Goal: Register for event/course: Register for event/course

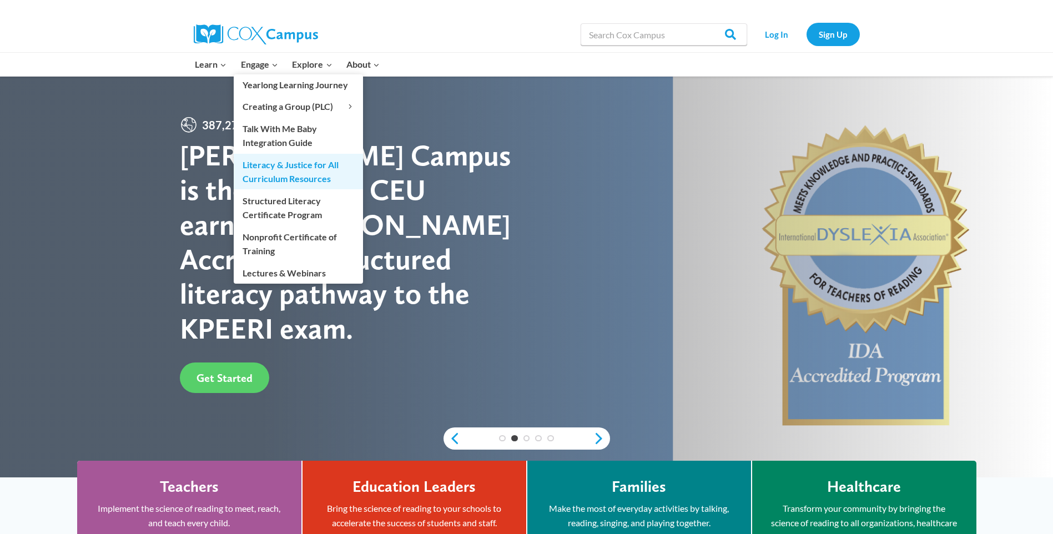
click at [269, 171] on link "Literacy & Justice for All Curriculum Resources" at bounding box center [298, 172] width 129 height 36
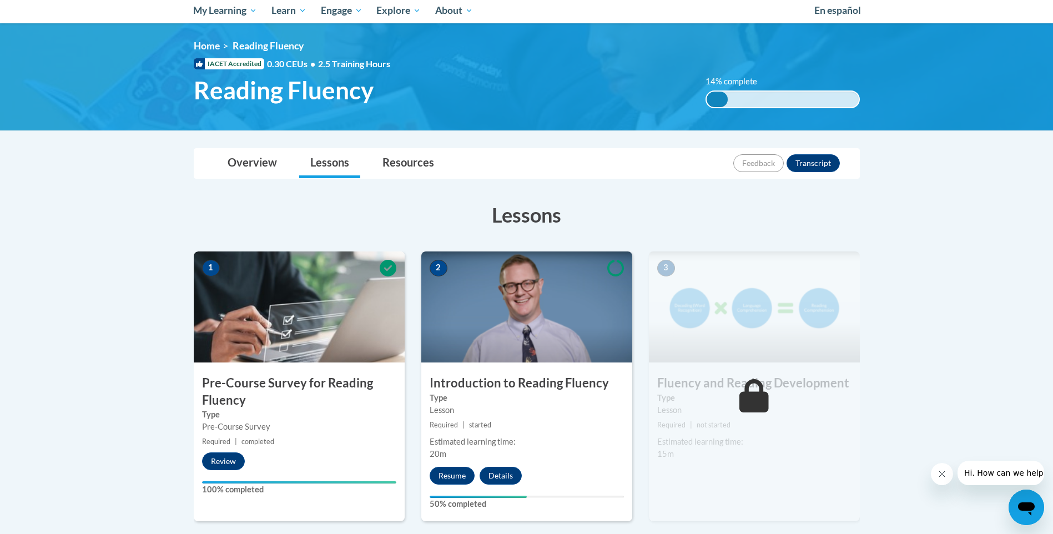
scroll to position [85, 0]
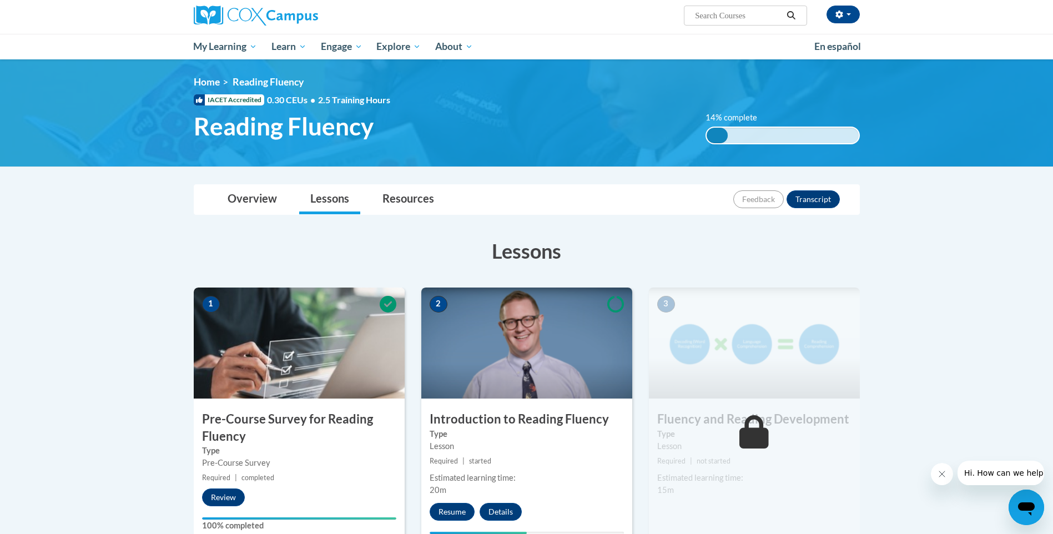
drag, startPoint x: 716, startPoint y: 135, endPoint x: 792, endPoint y: 135, distance: 76.0
click at [792, 135] on div "14% complete 0.001%" at bounding box center [782, 136] width 154 height 18
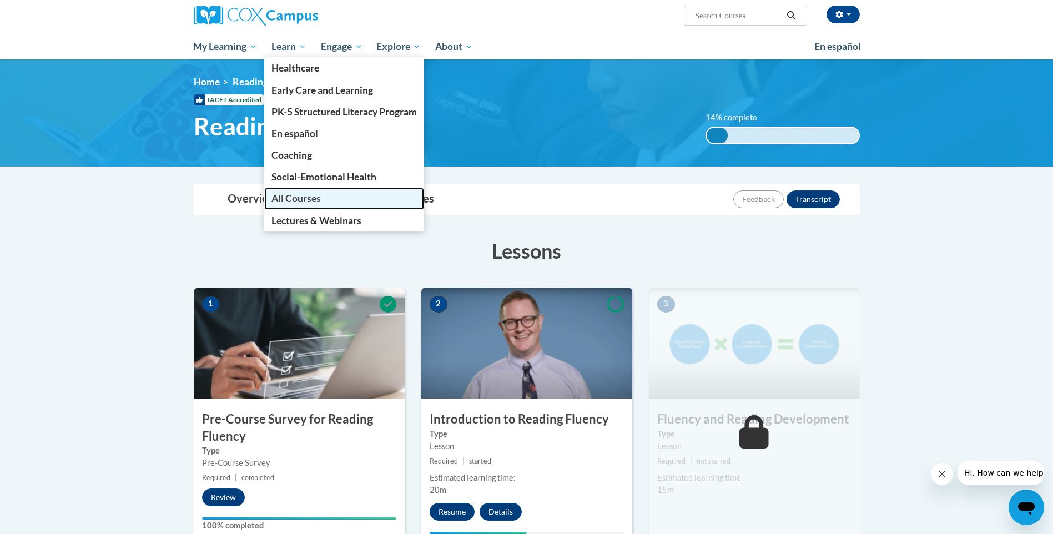
click at [300, 194] on span "All Courses" at bounding box center [295, 199] width 49 height 12
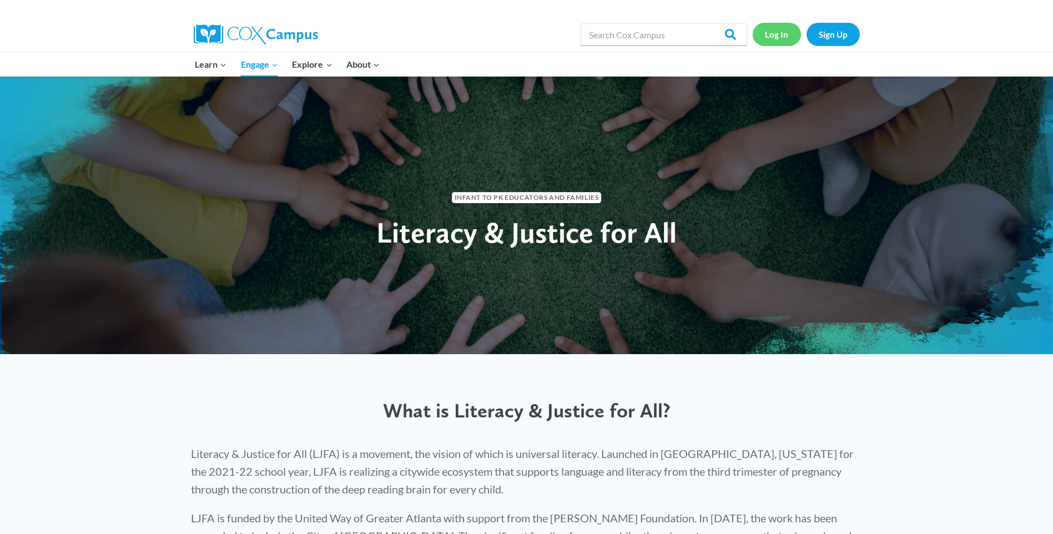
click at [772, 32] on link "Log In" at bounding box center [776, 34] width 48 height 23
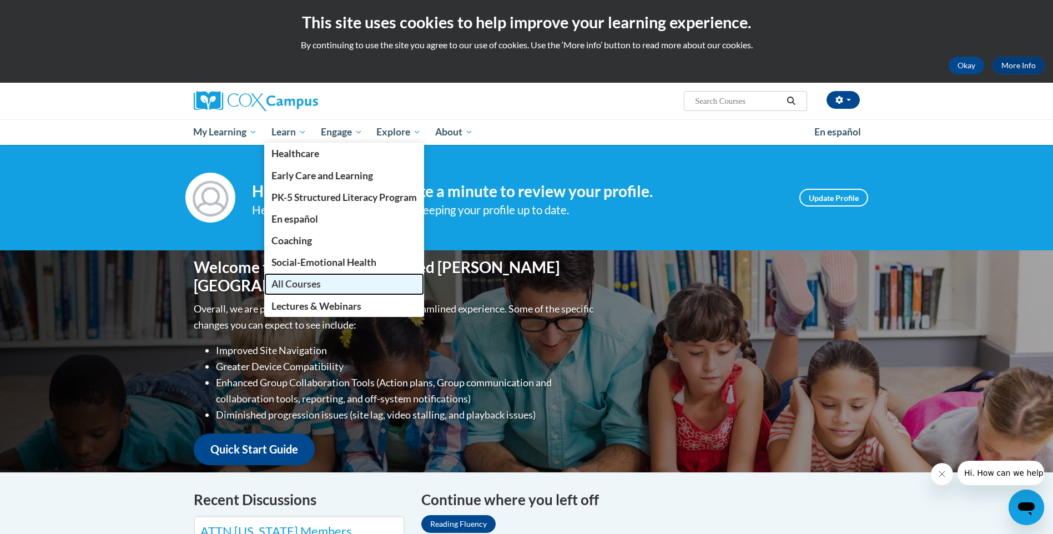
click at [292, 283] on span "All Courses" at bounding box center [295, 284] width 49 height 12
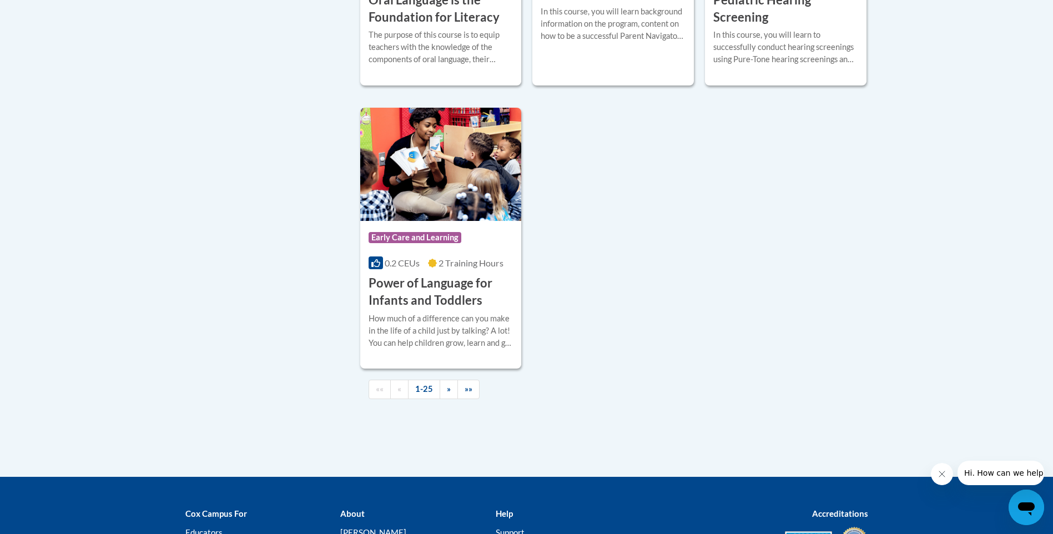
scroll to position [2695, 0]
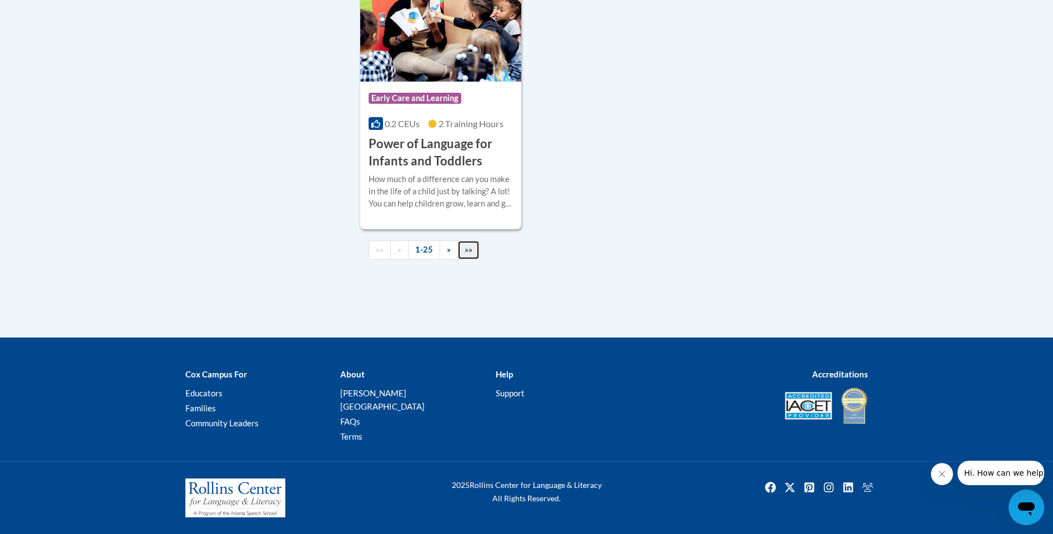
click at [465, 254] on span "»»" at bounding box center [468, 249] width 8 height 9
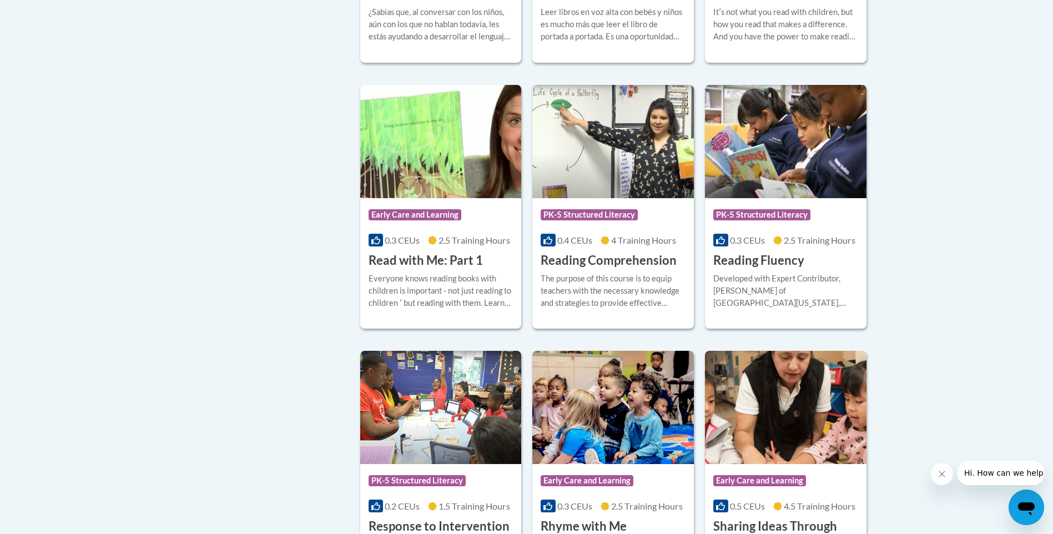
scroll to position [466, 0]
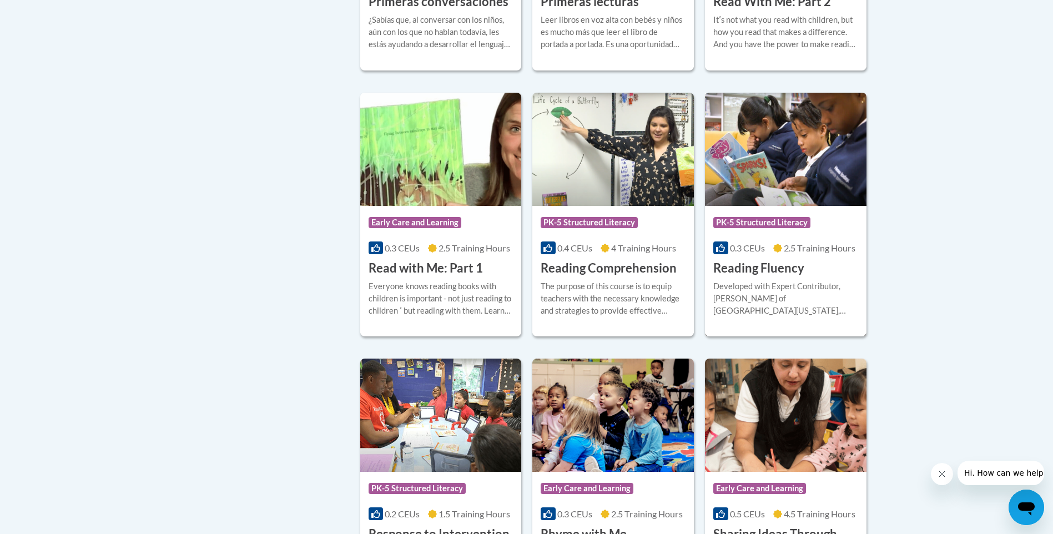
click at [748, 265] on h3 "Reading Fluency" at bounding box center [758, 268] width 91 height 17
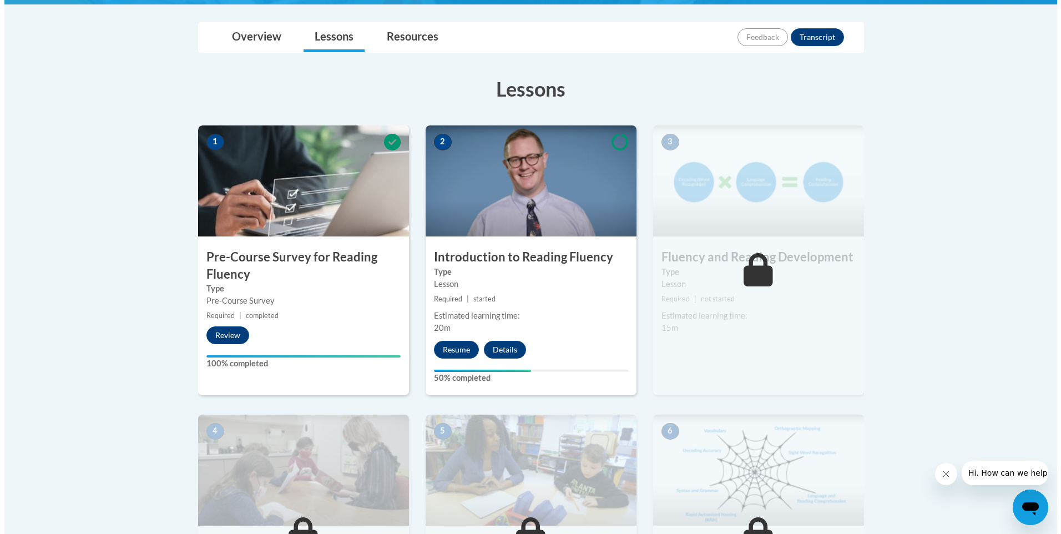
scroll to position [258, 0]
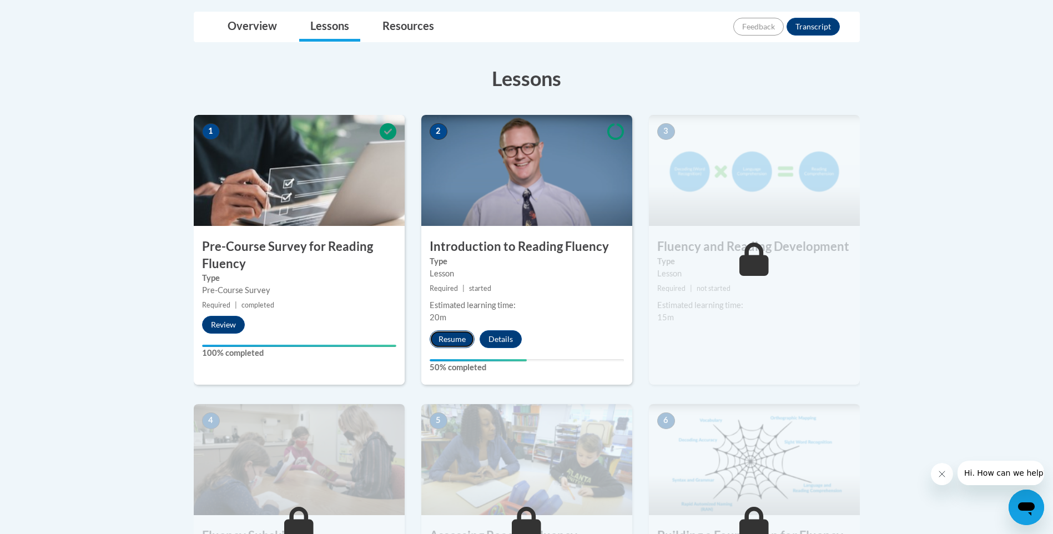
click at [451, 335] on button "Resume" at bounding box center [451, 339] width 45 height 18
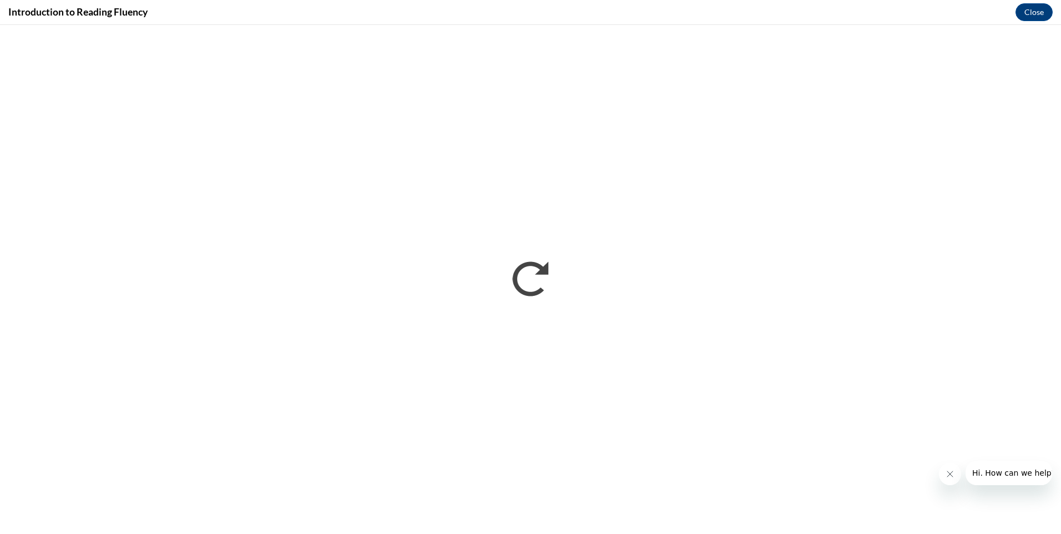
scroll to position [0, 0]
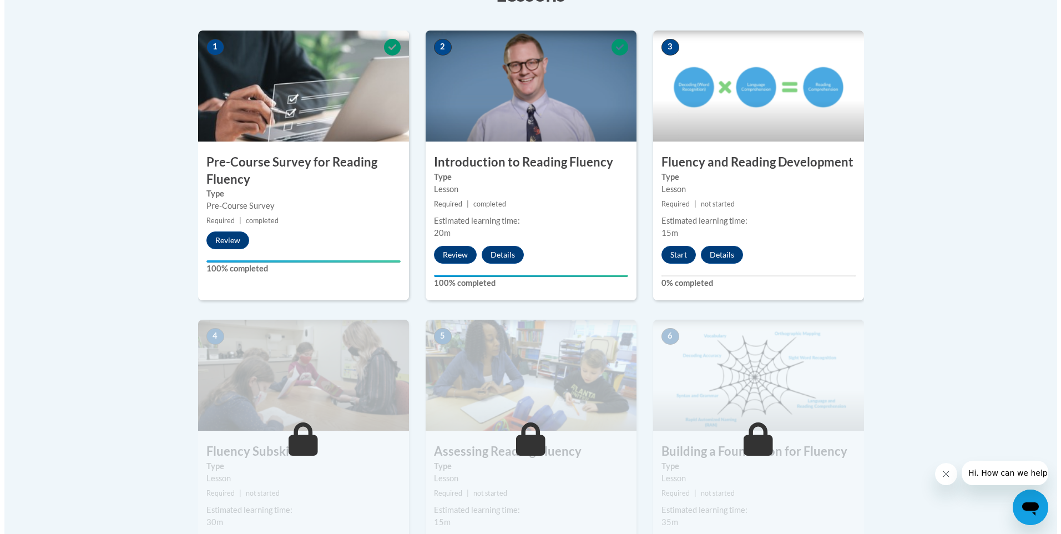
scroll to position [320, 0]
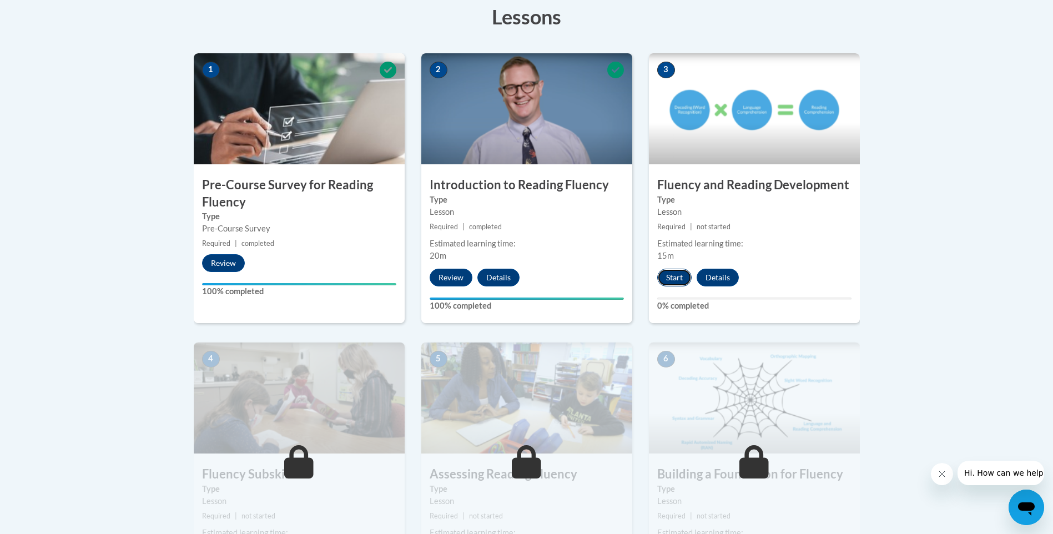
click at [673, 273] on button "Start" at bounding box center [674, 278] width 34 height 18
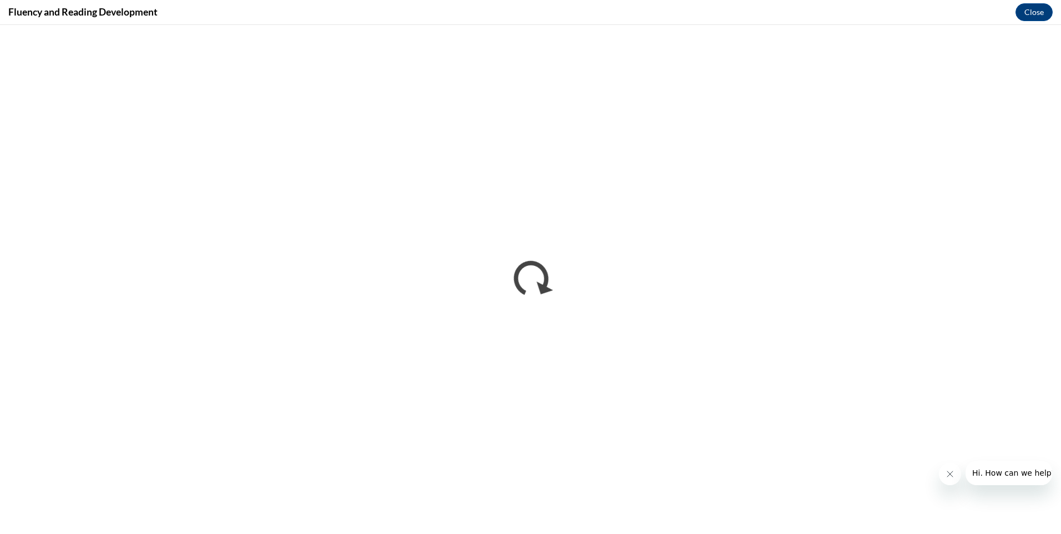
scroll to position [0, 0]
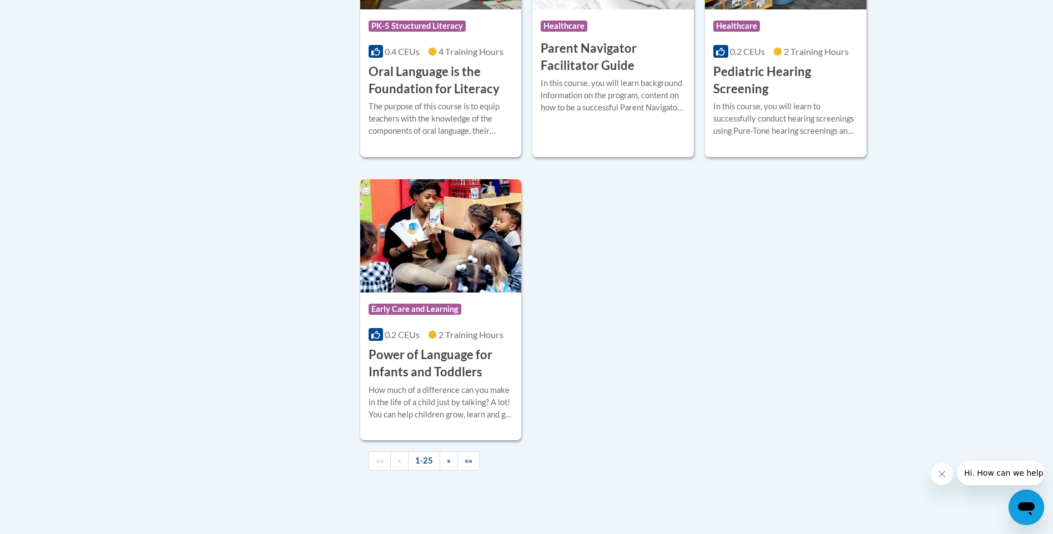
scroll to position [2487, 0]
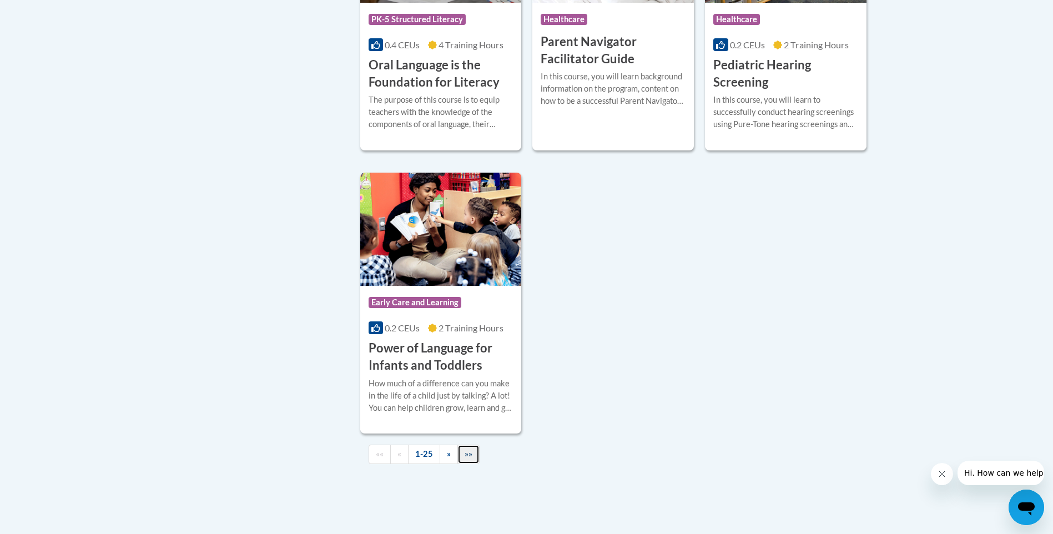
click at [466, 458] on span "»»" at bounding box center [468, 453] width 8 height 9
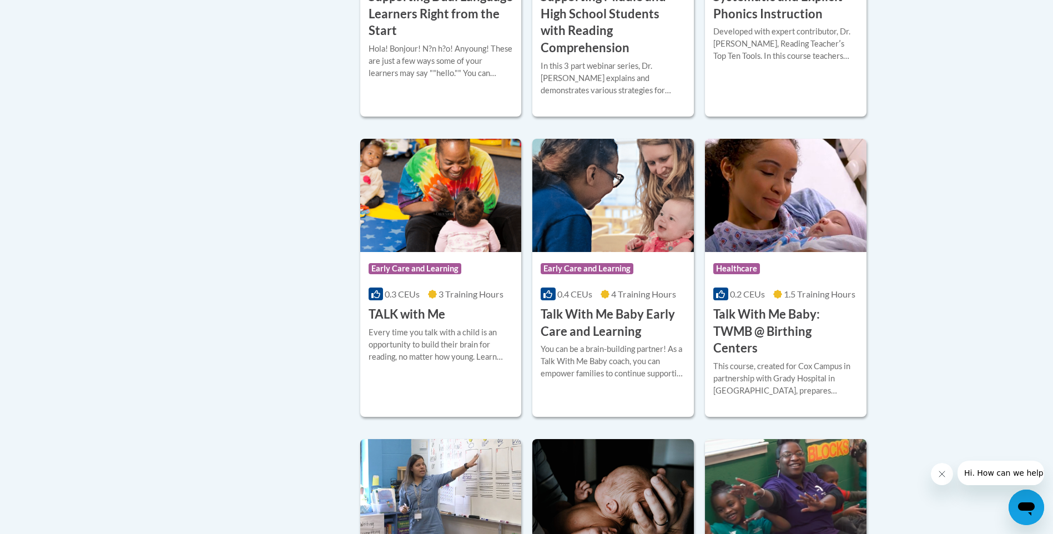
scroll to position [1254, 0]
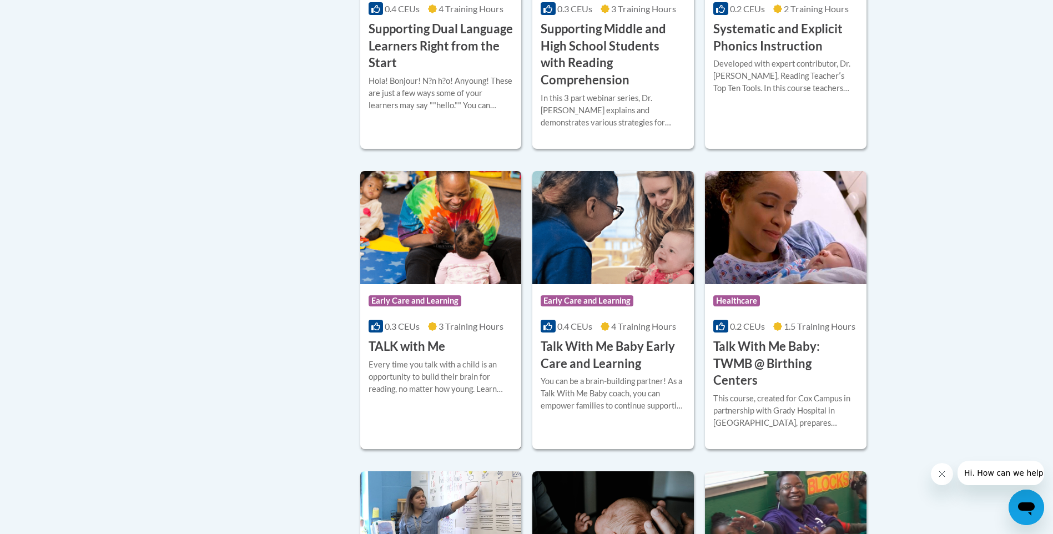
click at [438, 358] on div "Every time you talk with a child is an opportunity to build their brain for rea…" at bounding box center [440, 376] width 145 height 37
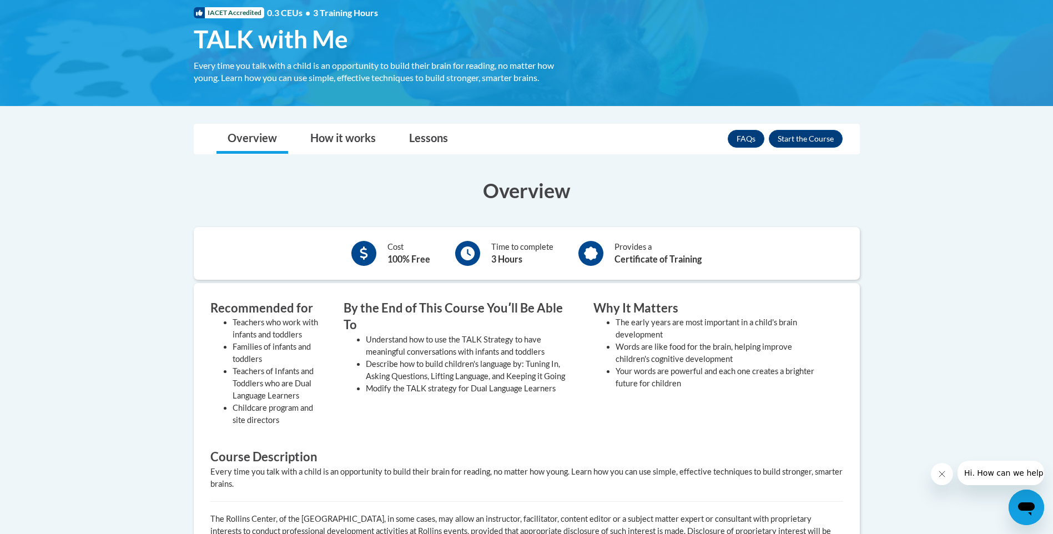
scroll to position [180, 0]
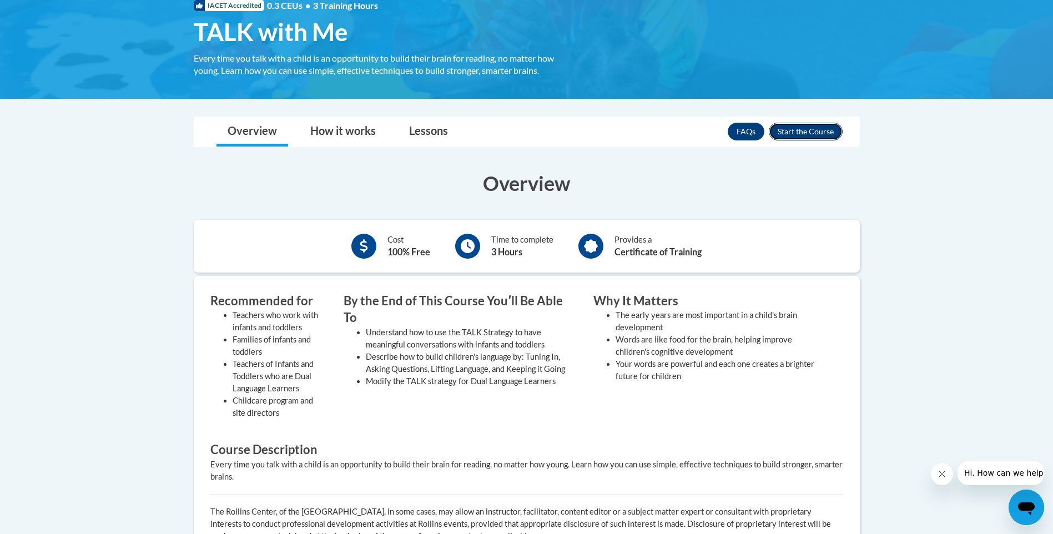
click at [798, 127] on button "Enroll" at bounding box center [805, 132] width 74 height 18
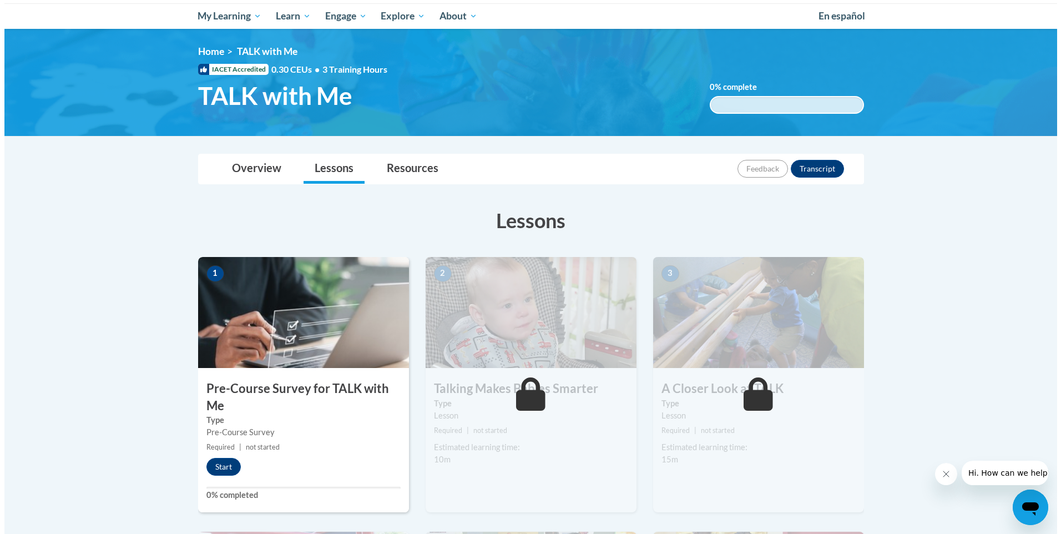
scroll to position [108, 0]
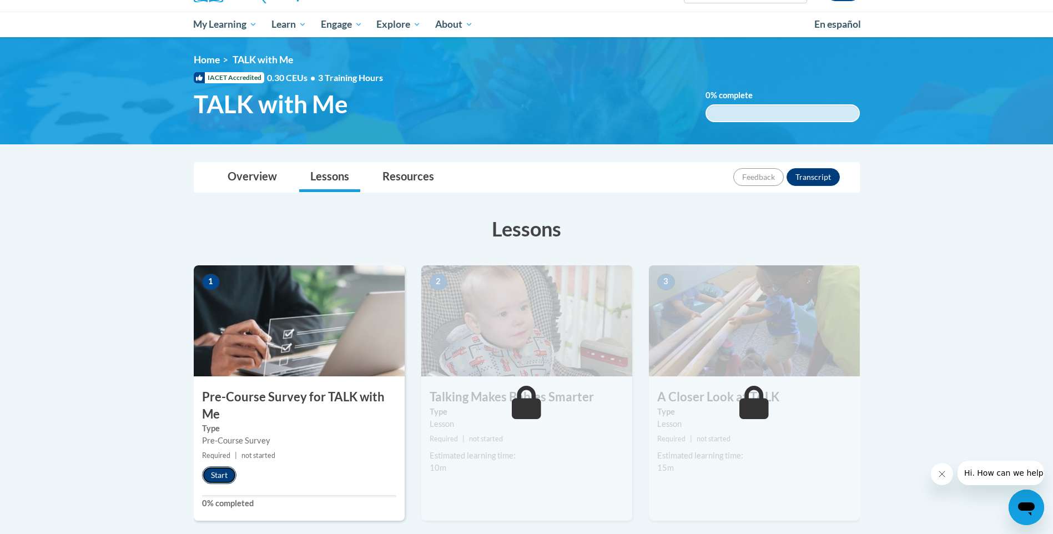
click at [219, 471] on button "Start" at bounding box center [219, 475] width 34 height 18
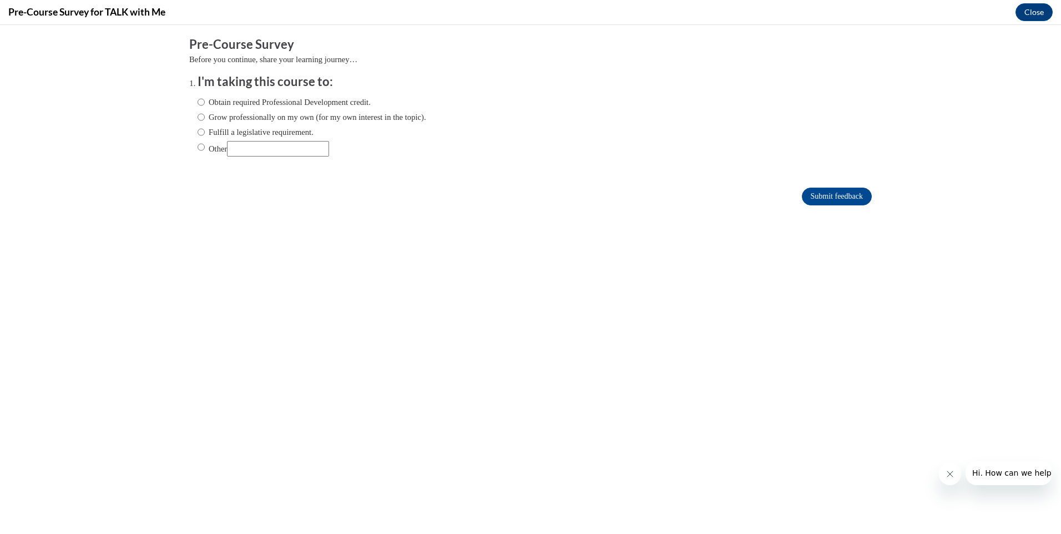
scroll to position [0, 0]
click at [198, 100] on input "Obtain required Professional Development credit." at bounding box center [201, 102] width 7 height 12
radio input "true"
click at [822, 195] on input "Submit feedback" at bounding box center [837, 197] width 70 height 18
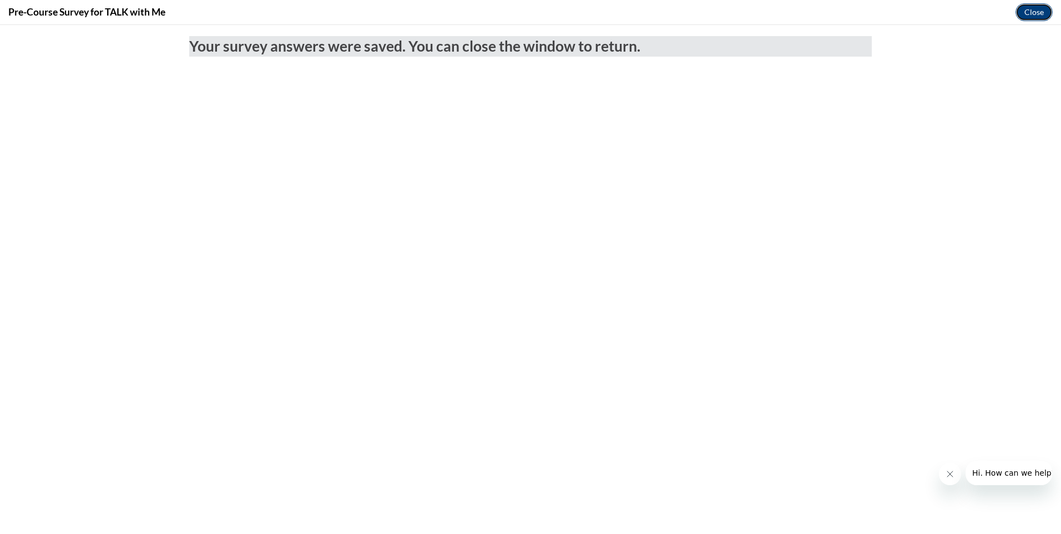
click at [1035, 11] on button "Close" at bounding box center [1033, 12] width 37 height 18
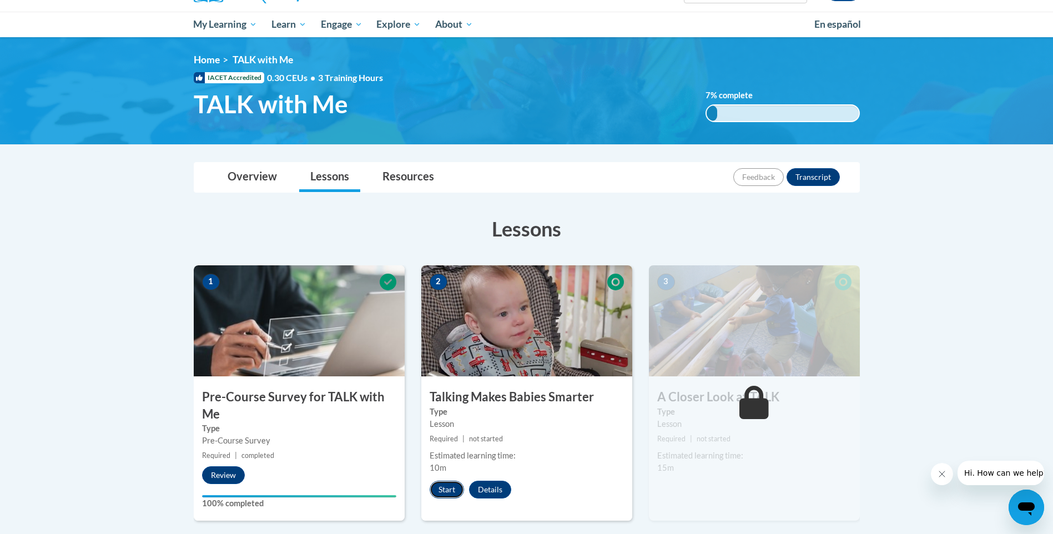
click at [446, 484] on button "Start" at bounding box center [446, 490] width 34 height 18
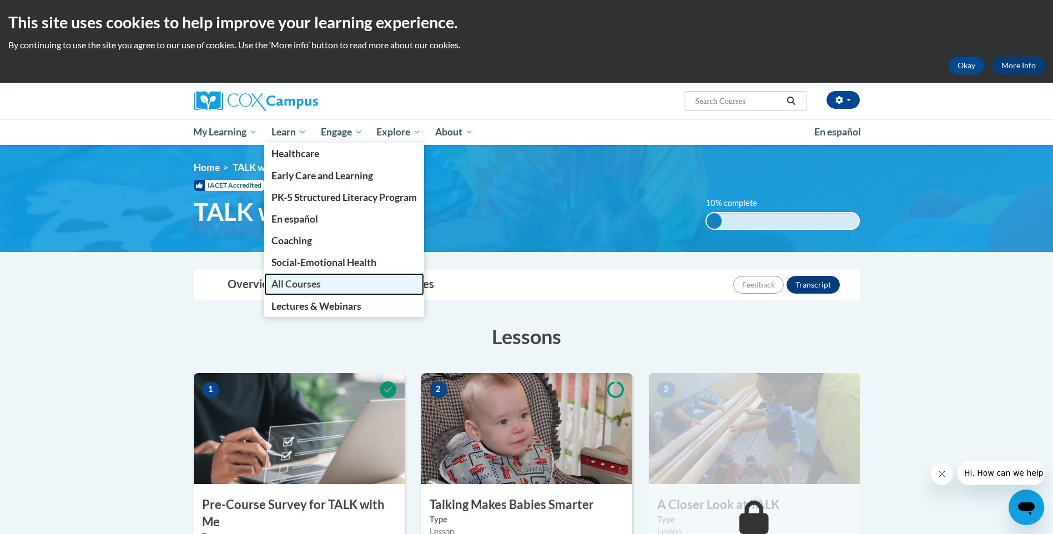
click at [306, 281] on span "All Courses" at bounding box center [295, 284] width 49 height 12
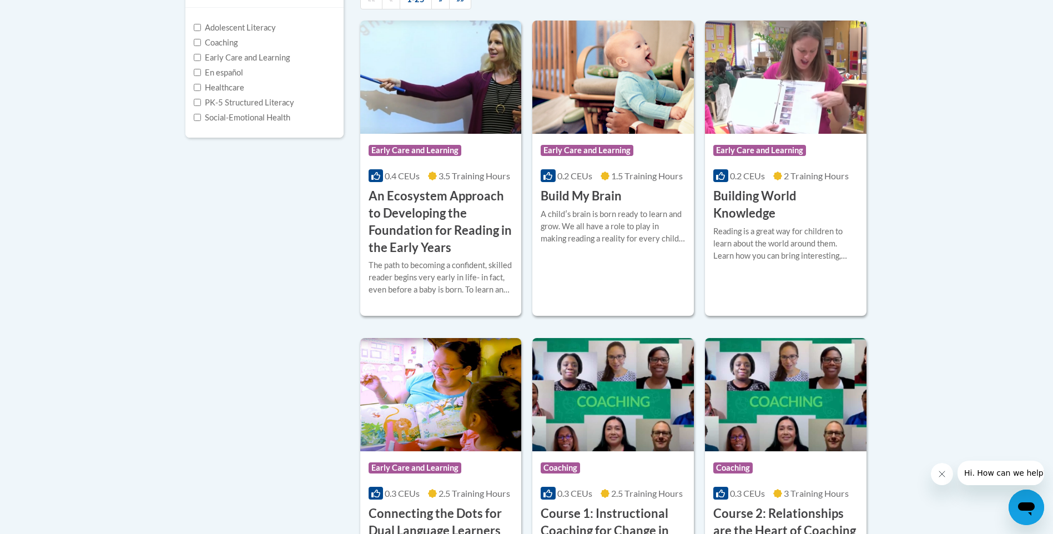
scroll to position [363, 0]
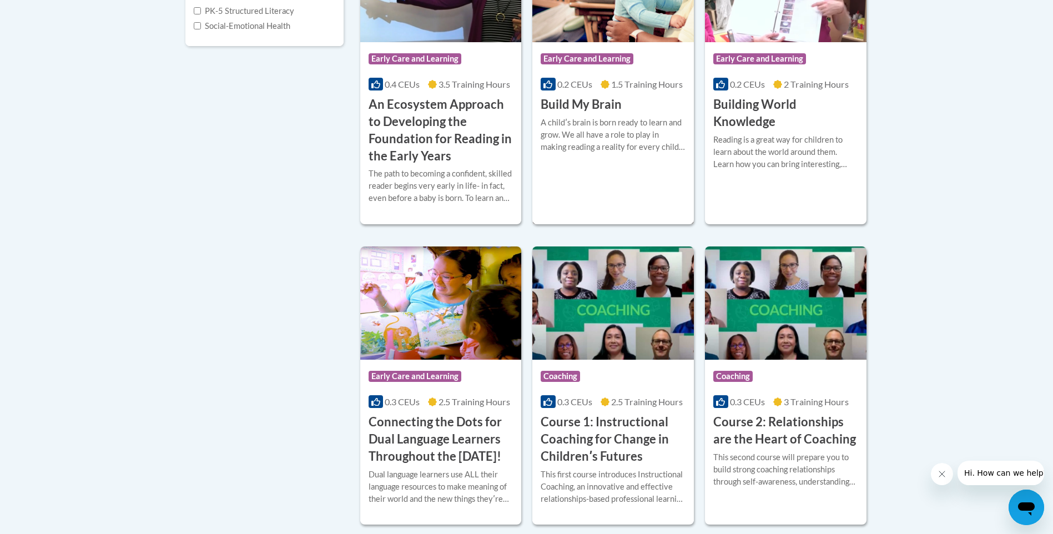
click at [598, 126] on div "A childʹs brain is born ready to learn and grow. We all have a role to play in …" at bounding box center [612, 135] width 145 height 37
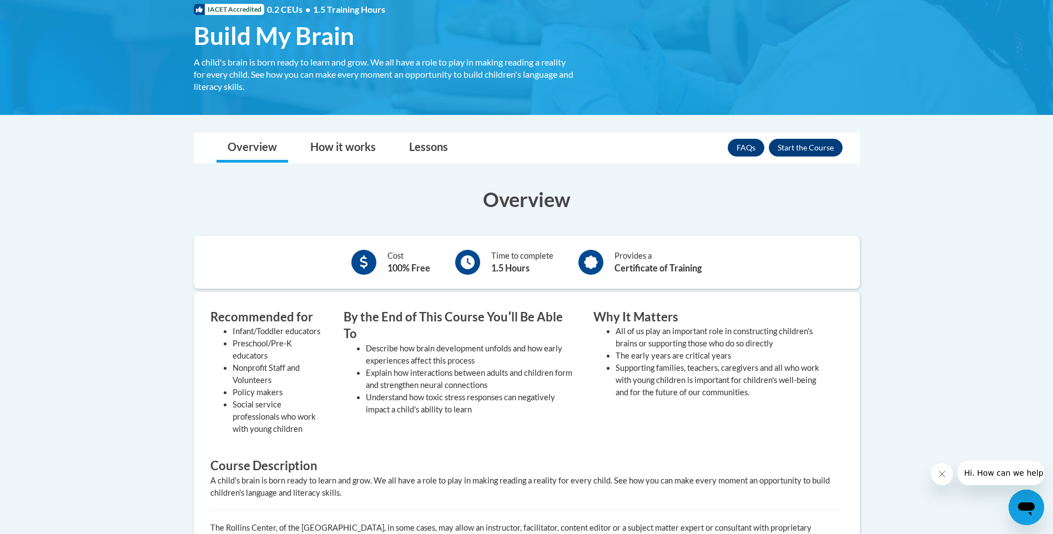
scroll to position [153, 0]
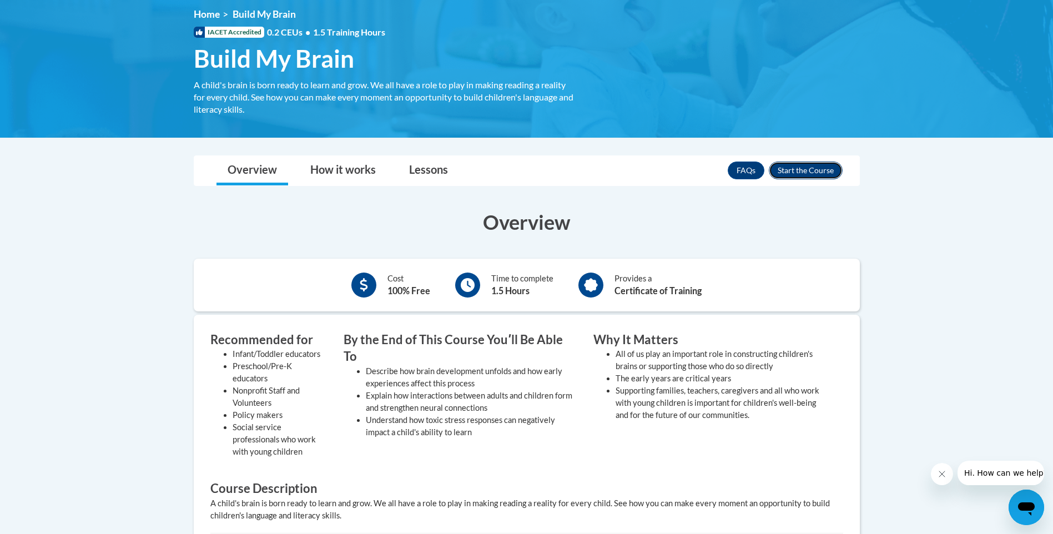
click at [795, 166] on button "Enroll" at bounding box center [805, 170] width 74 height 18
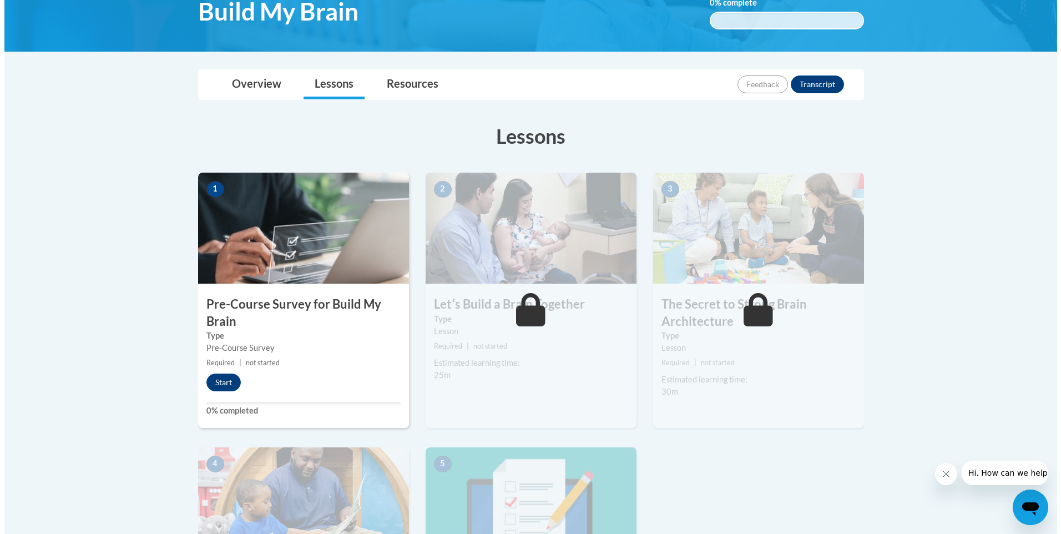
scroll to position [193, 0]
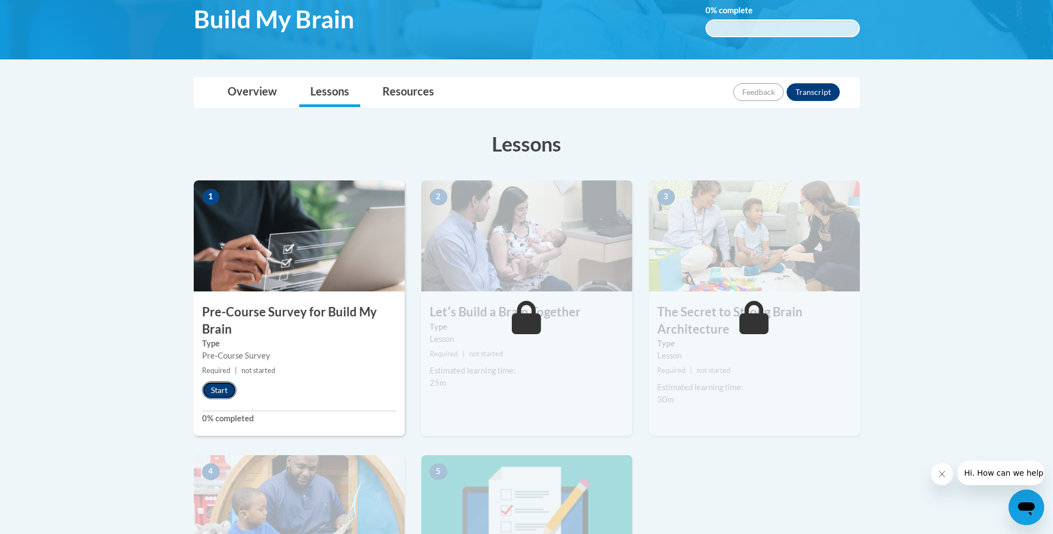
click at [220, 386] on button "Start" at bounding box center [219, 390] width 34 height 18
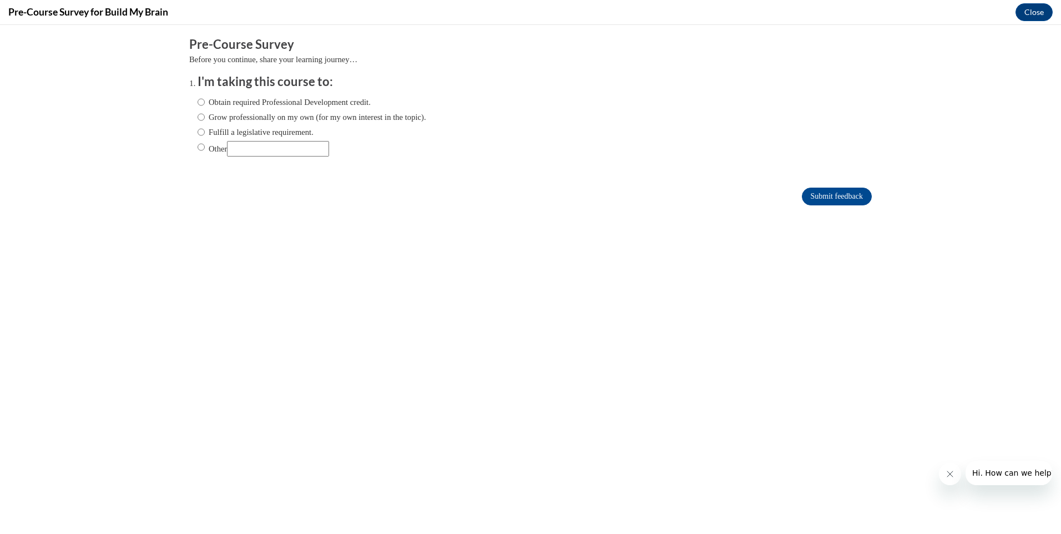
scroll to position [0, 0]
click at [198, 100] on input "Obtain required Professional Development credit." at bounding box center [201, 102] width 7 height 12
radio input "true"
click at [822, 194] on input "Submit feedback" at bounding box center [837, 197] width 70 height 18
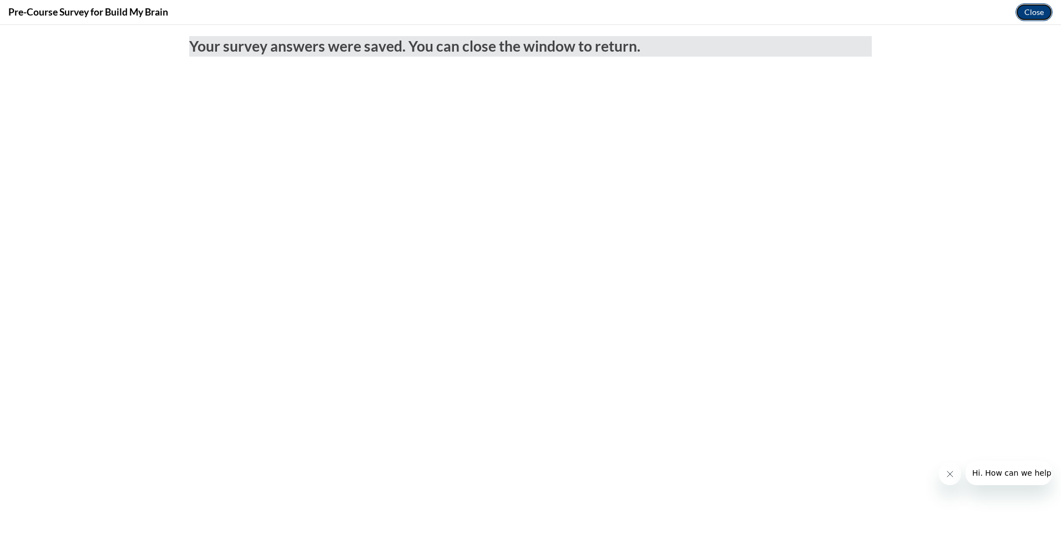
click at [1035, 7] on button "Close" at bounding box center [1033, 12] width 37 height 18
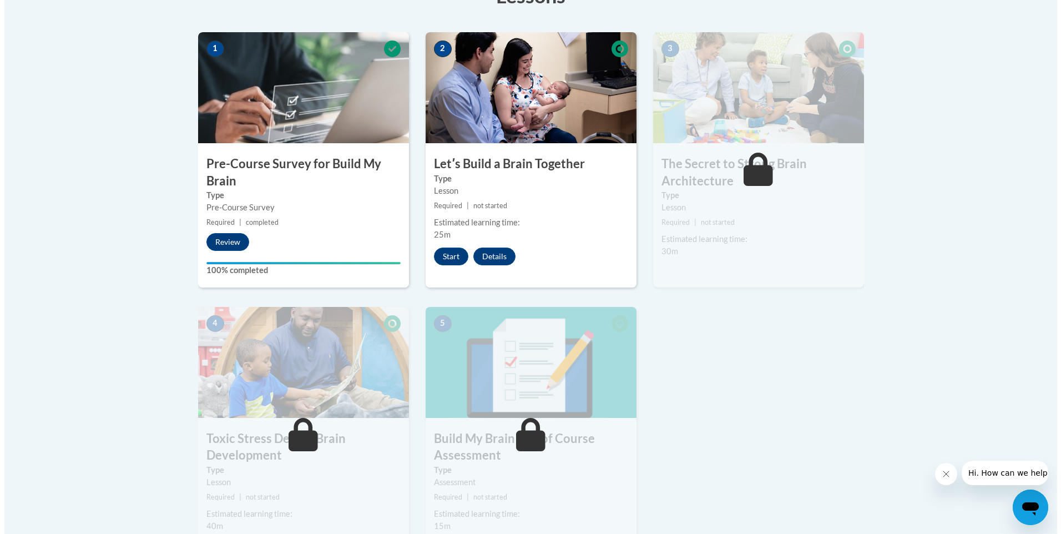
scroll to position [351, 0]
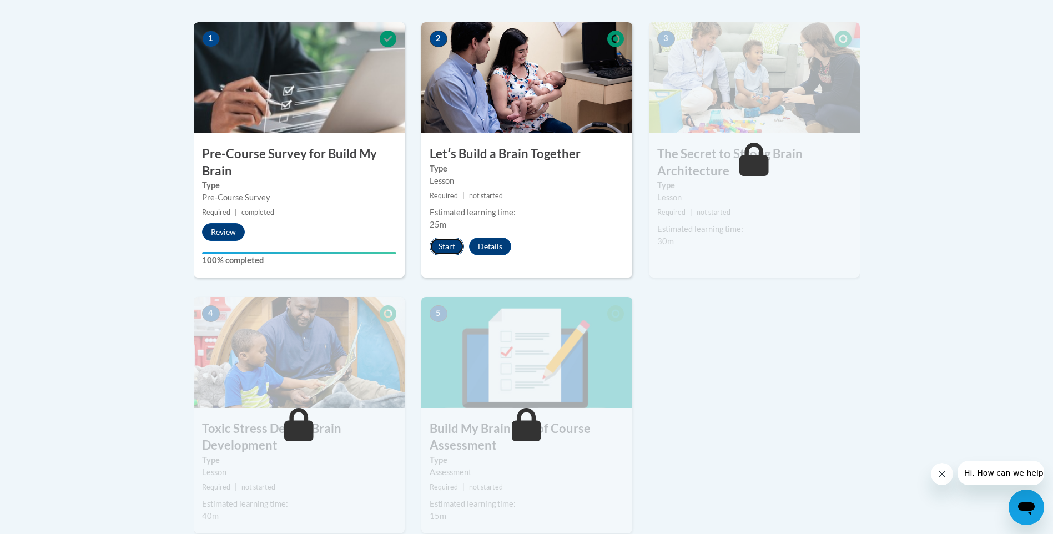
click at [443, 243] on button "Start" at bounding box center [446, 246] width 34 height 18
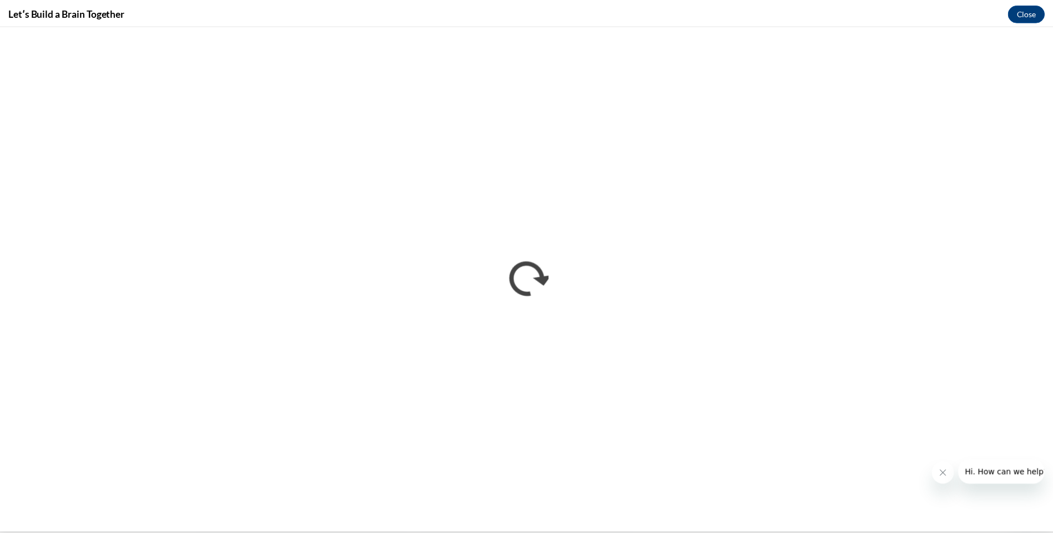
scroll to position [0, 0]
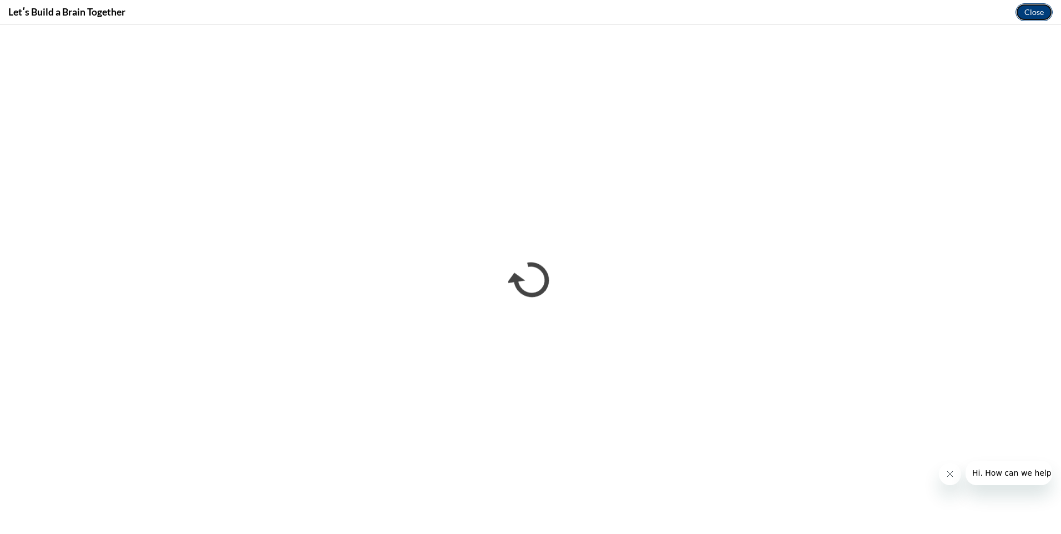
click at [1030, 10] on button "Close" at bounding box center [1033, 12] width 37 height 18
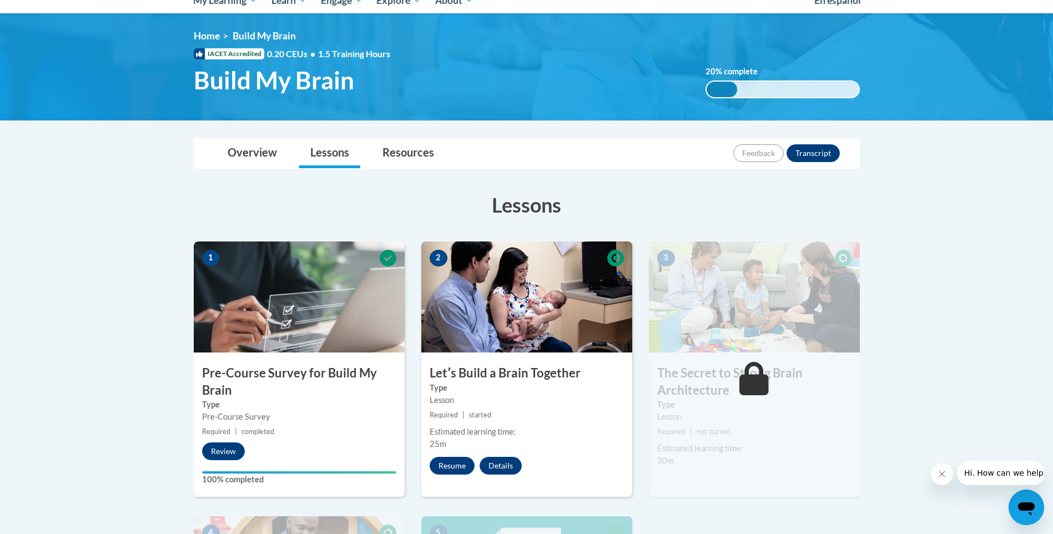
scroll to position [124, 0]
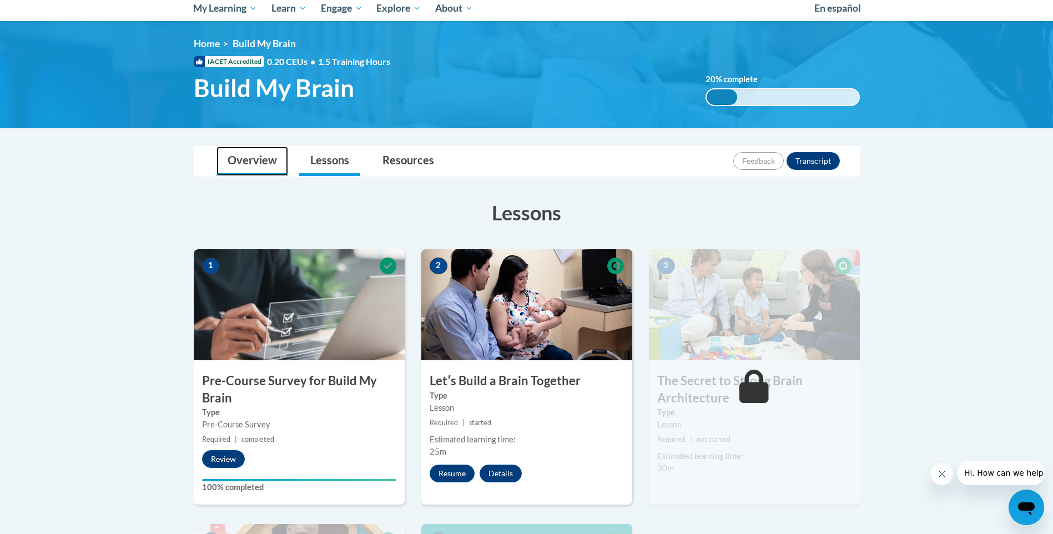
click at [253, 156] on link "Overview" at bounding box center [252, 160] width 72 height 29
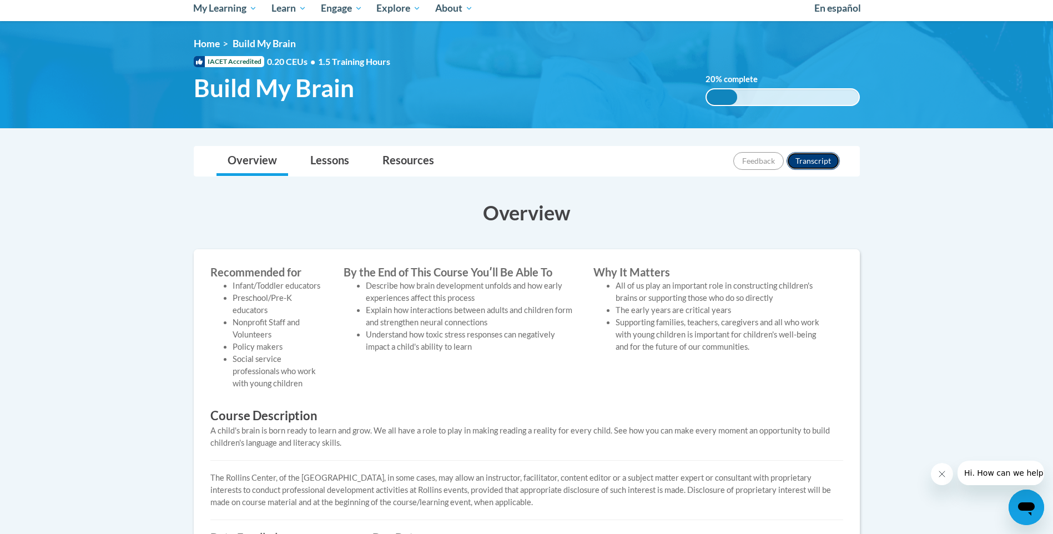
click at [808, 156] on button "Transcript" at bounding box center [812, 161] width 53 height 18
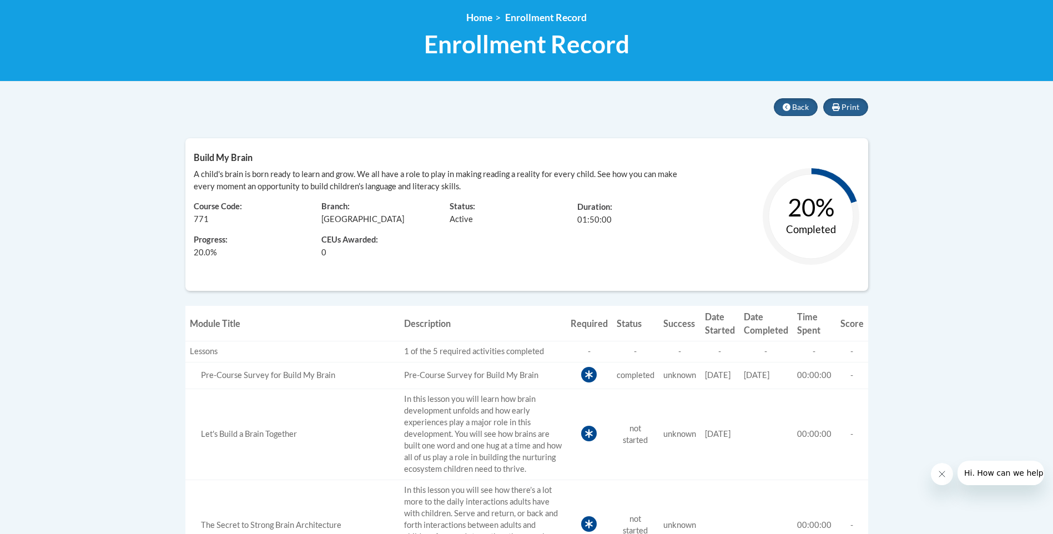
scroll to position [156, 0]
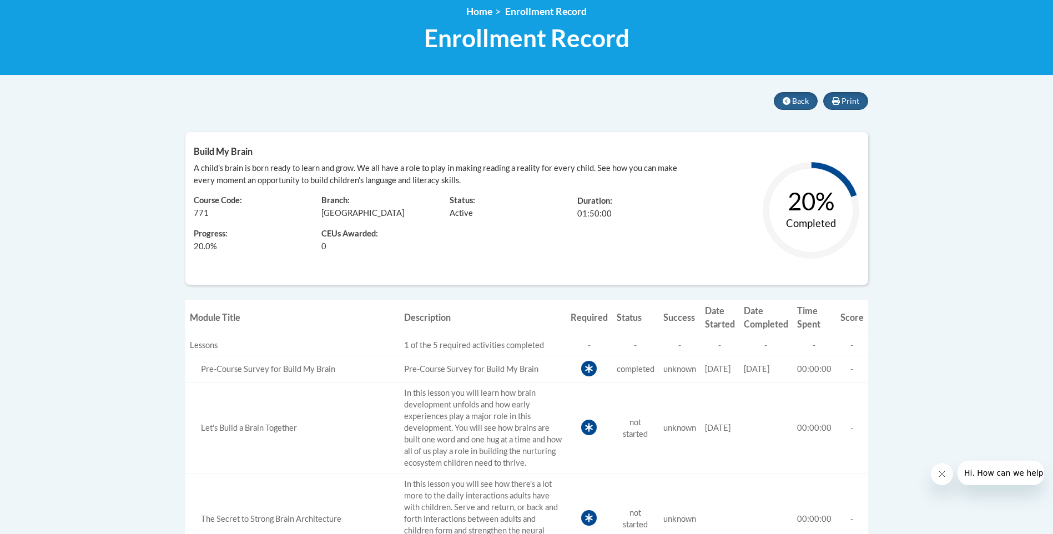
drag, startPoint x: 853, startPoint y: 191, endPoint x: 838, endPoint y: 241, distance: 52.5
click at [838, 241] on icon "20% Completed" at bounding box center [811, 210] width 194 height 194
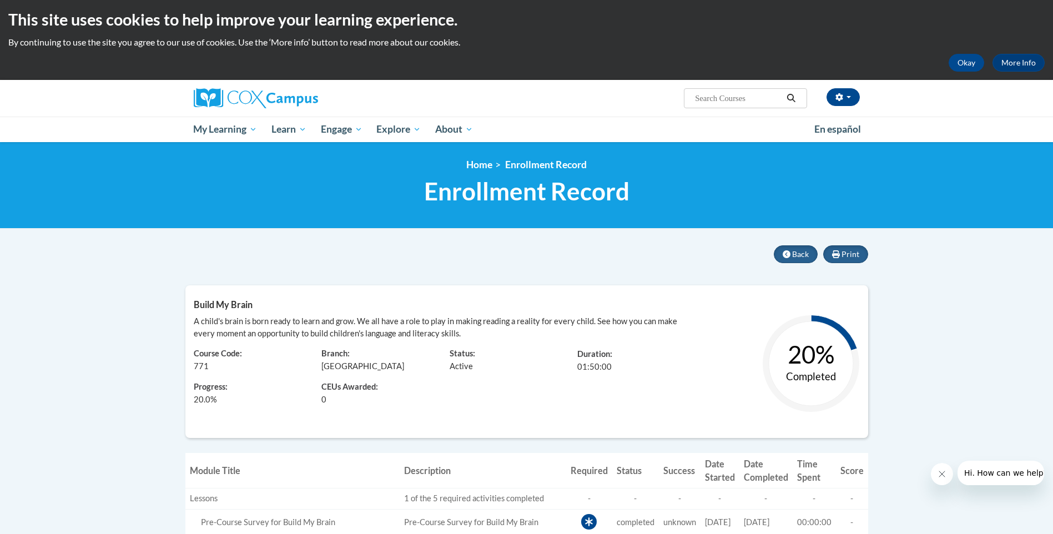
scroll to position [0, 0]
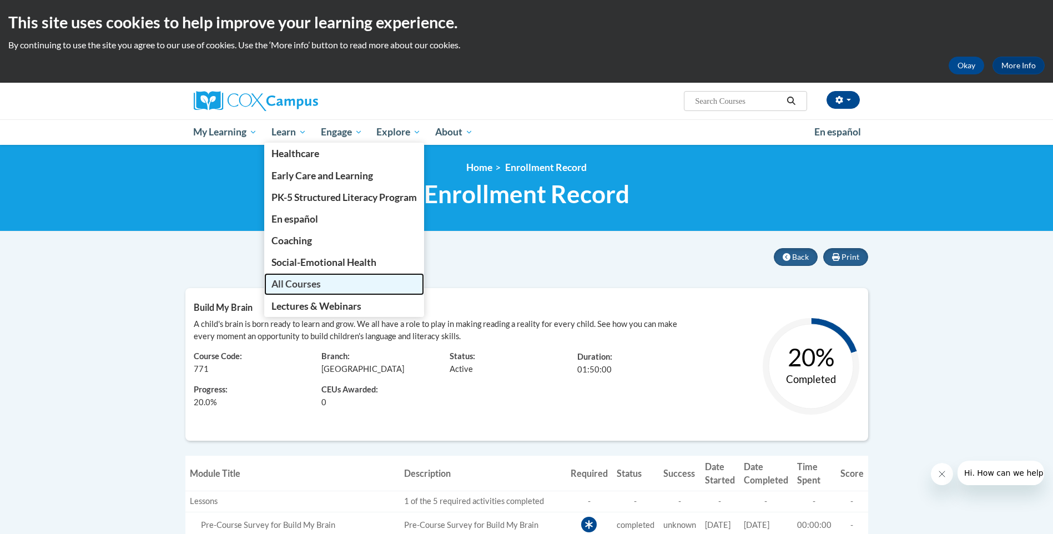
click at [293, 280] on span "All Courses" at bounding box center [295, 284] width 49 height 12
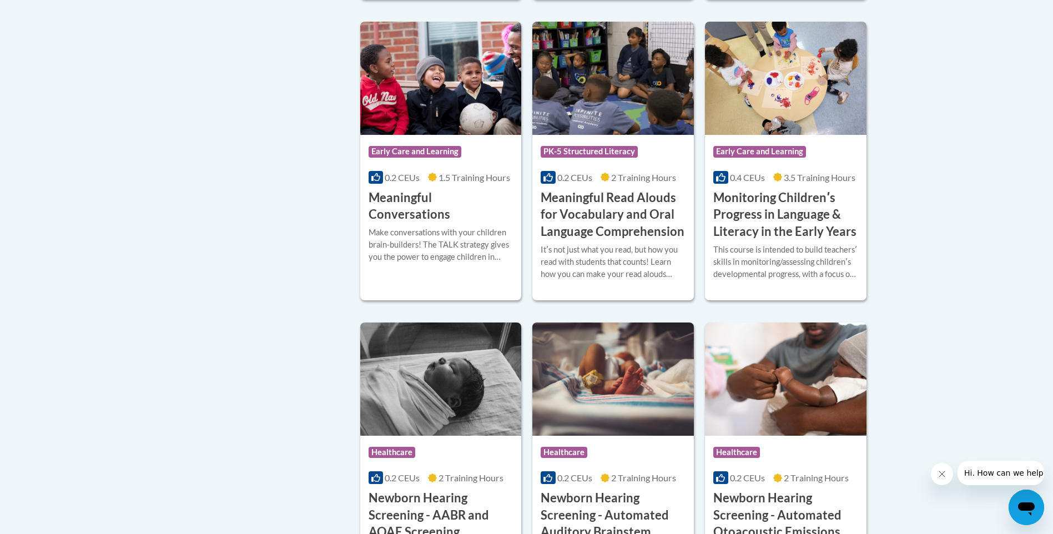
scroll to position [1751, 0]
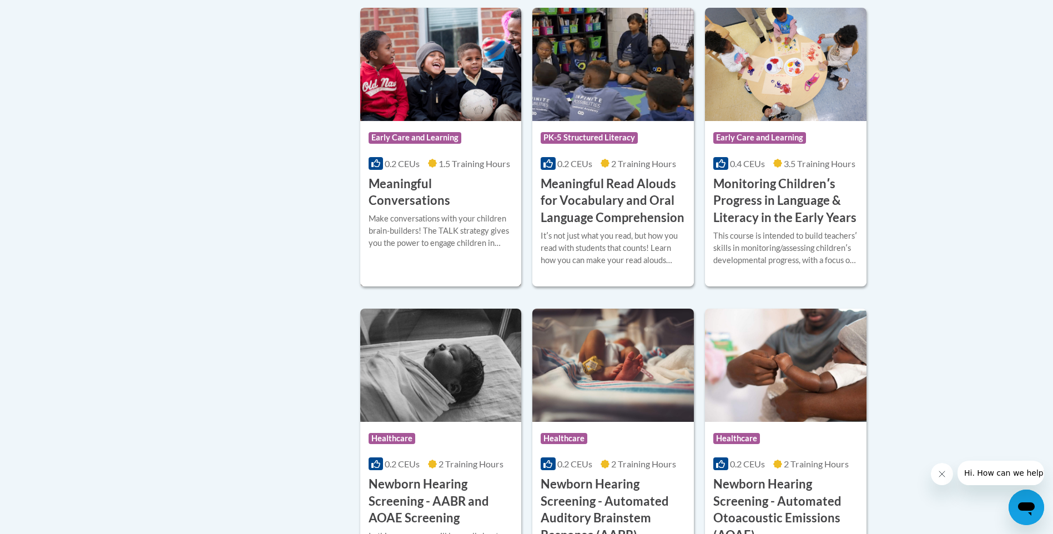
click at [432, 220] on div "Make conversations with your children brain-builders! The TALK strategy gives y…" at bounding box center [440, 231] width 145 height 37
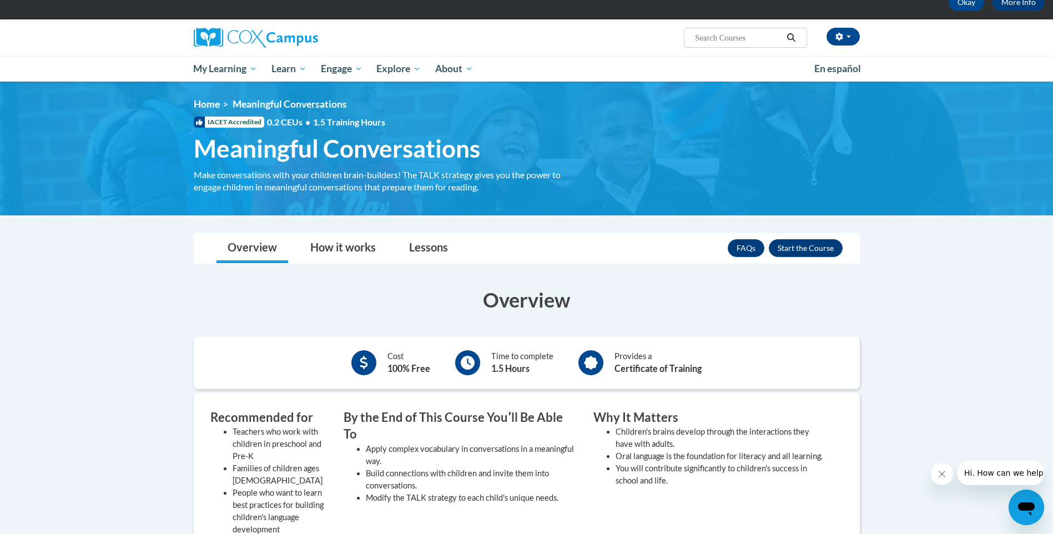
scroll to position [59, 0]
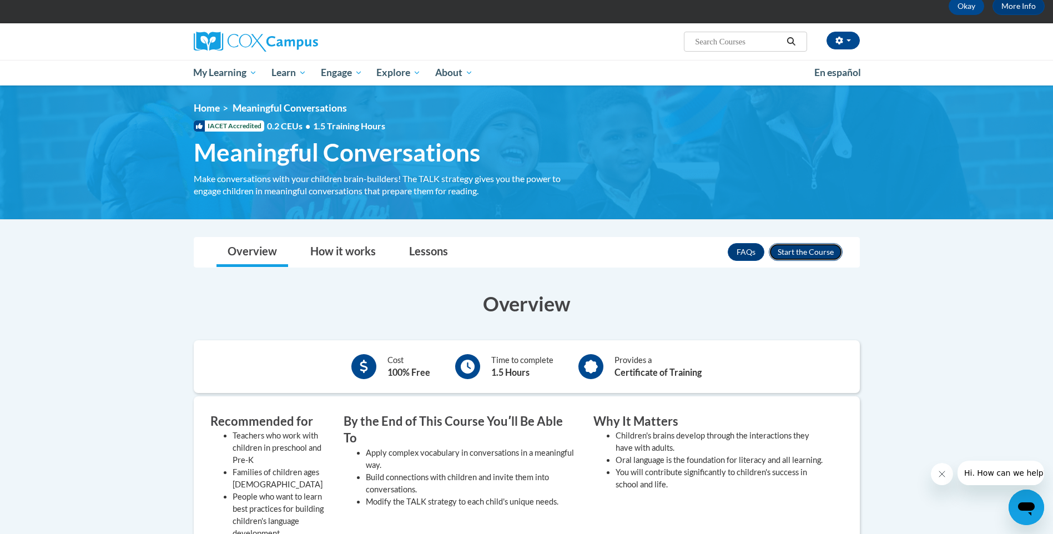
click at [804, 247] on button "Enroll" at bounding box center [805, 252] width 74 height 18
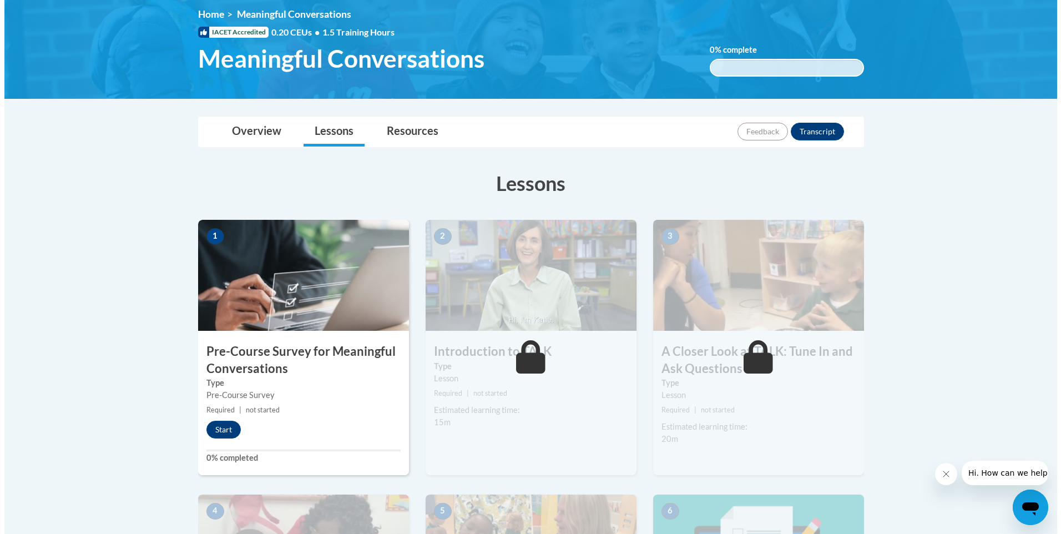
scroll to position [150, 0]
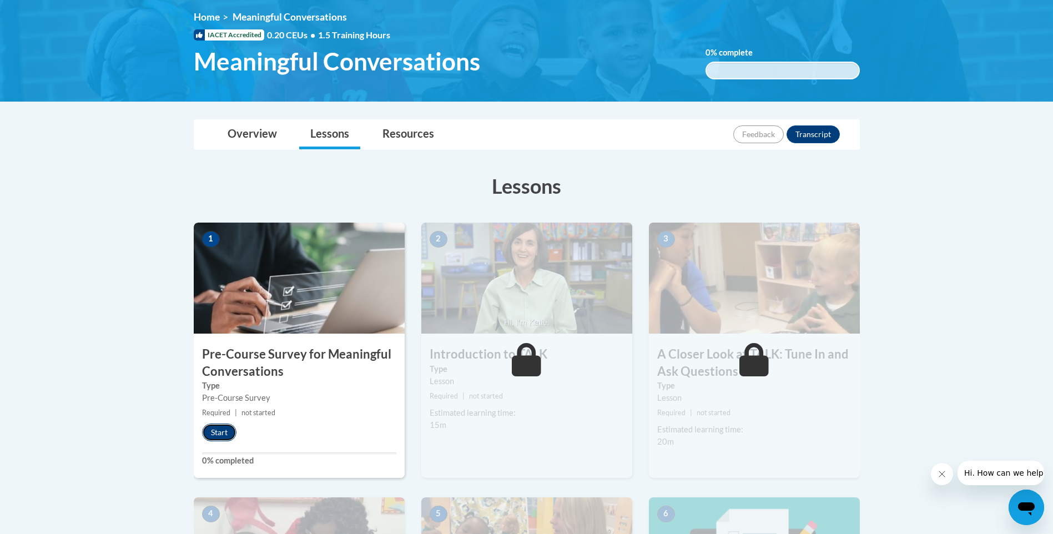
click at [221, 428] on button "Start" at bounding box center [219, 432] width 34 height 18
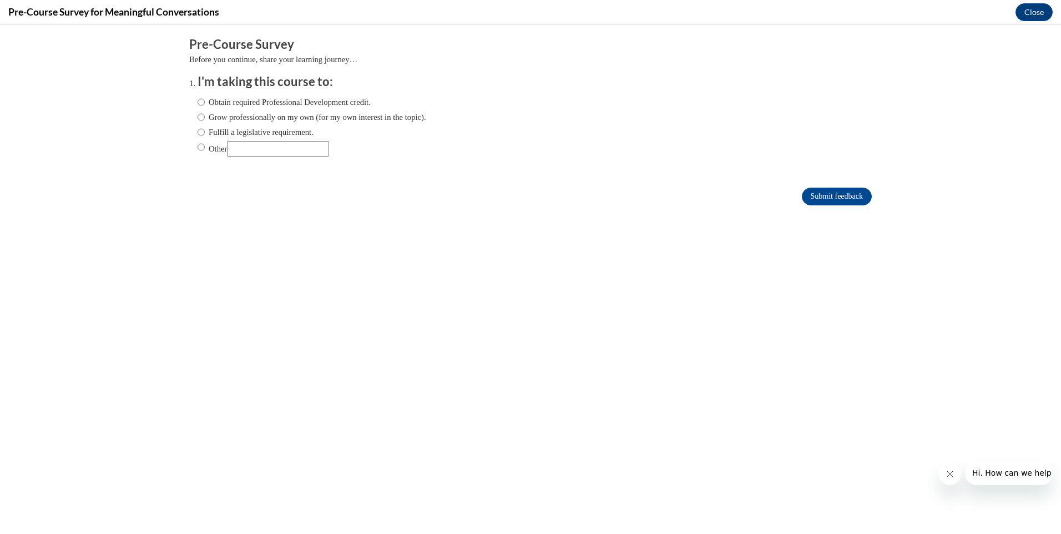
scroll to position [0, 0]
click at [198, 99] on input "Obtain required Professional Development credit." at bounding box center [201, 102] width 7 height 12
radio input "true"
click at [826, 191] on input "Submit feedback" at bounding box center [837, 197] width 70 height 18
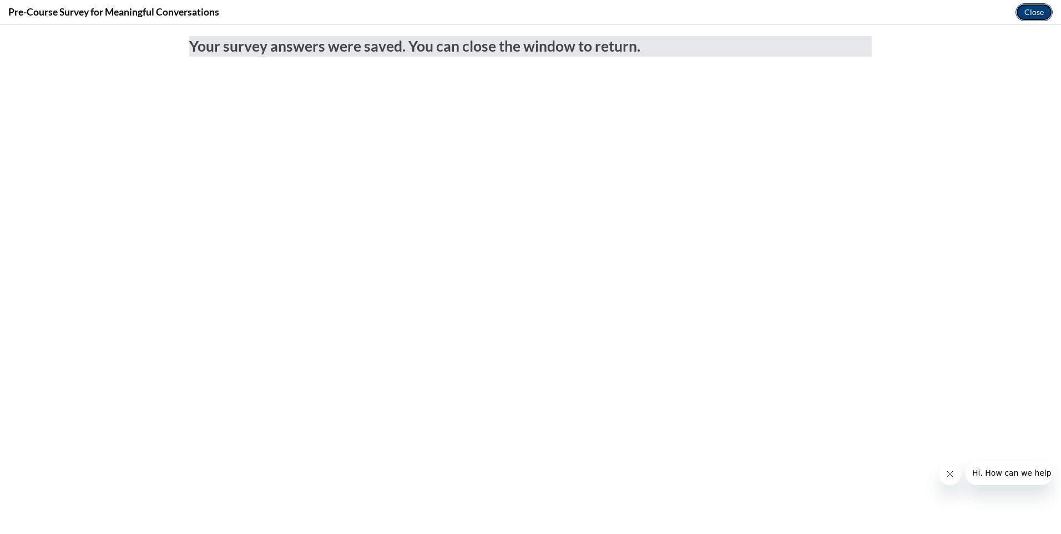
click at [1029, 9] on button "Close" at bounding box center [1033, 12] width 37 height 18
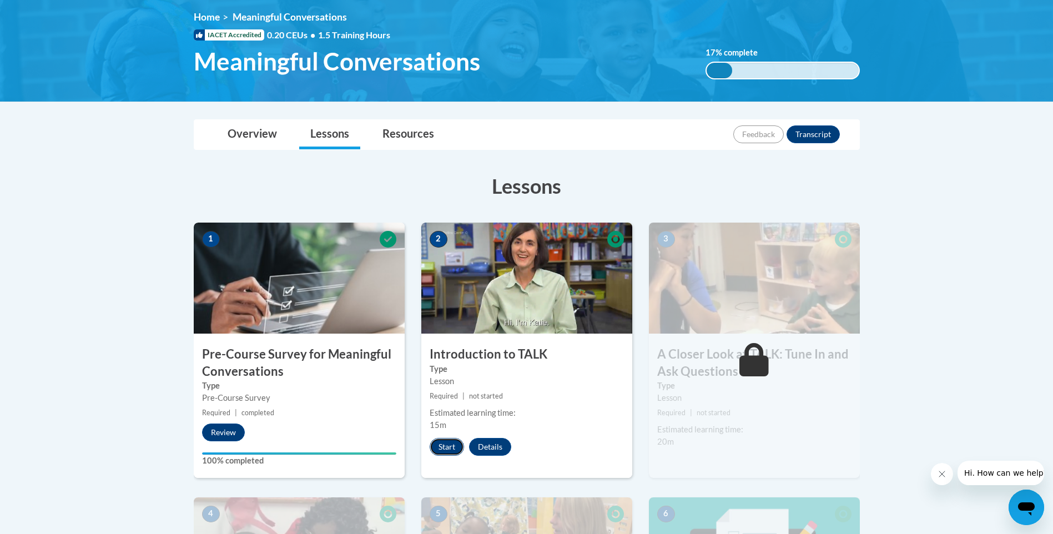
click at [445, 441] on button "Start" at bounding box center [446, 447] width 34 height 18
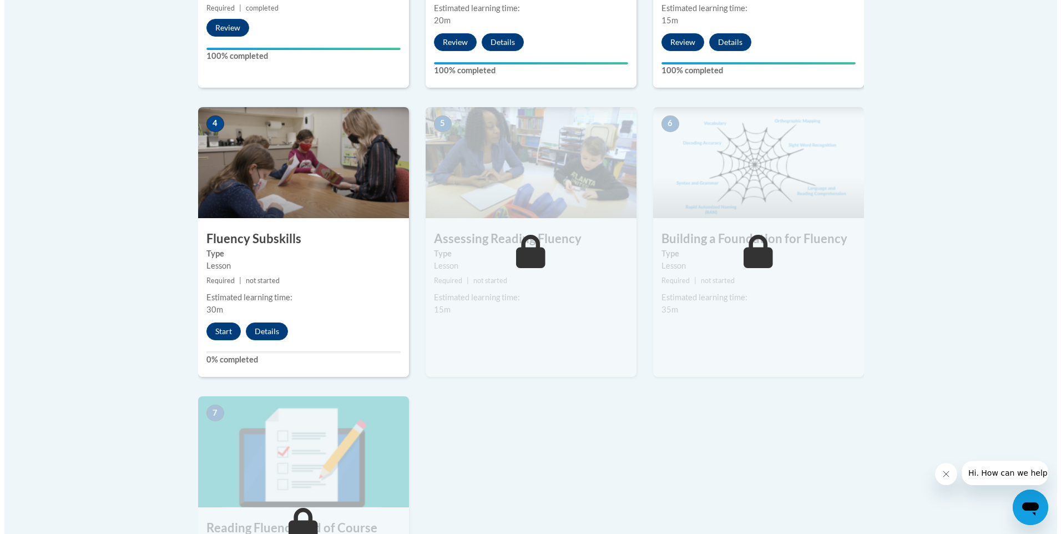
scroll to position [566, 0]
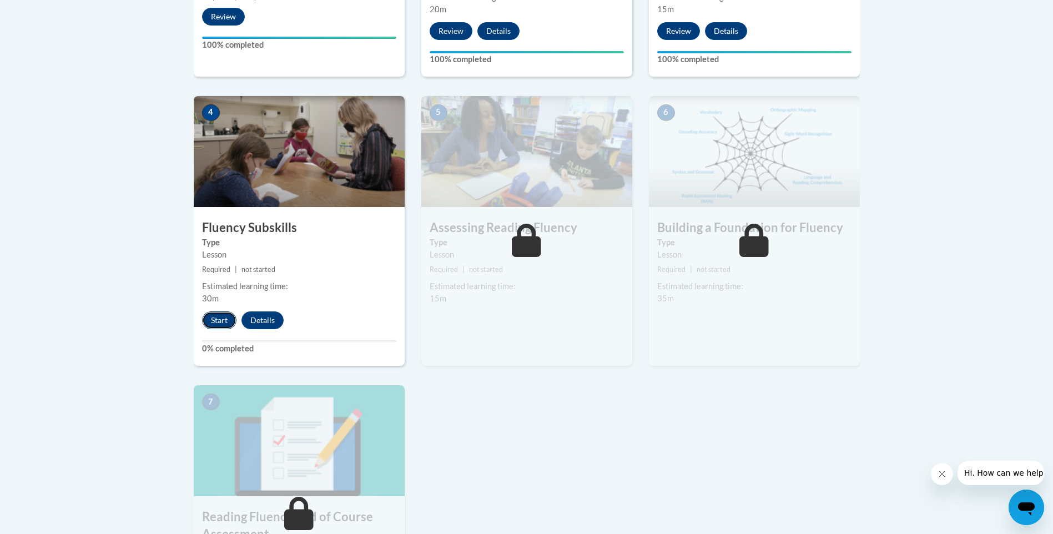
click at [217, 314] on button "Start" at bounding box center [219, 320] width 34 height 18
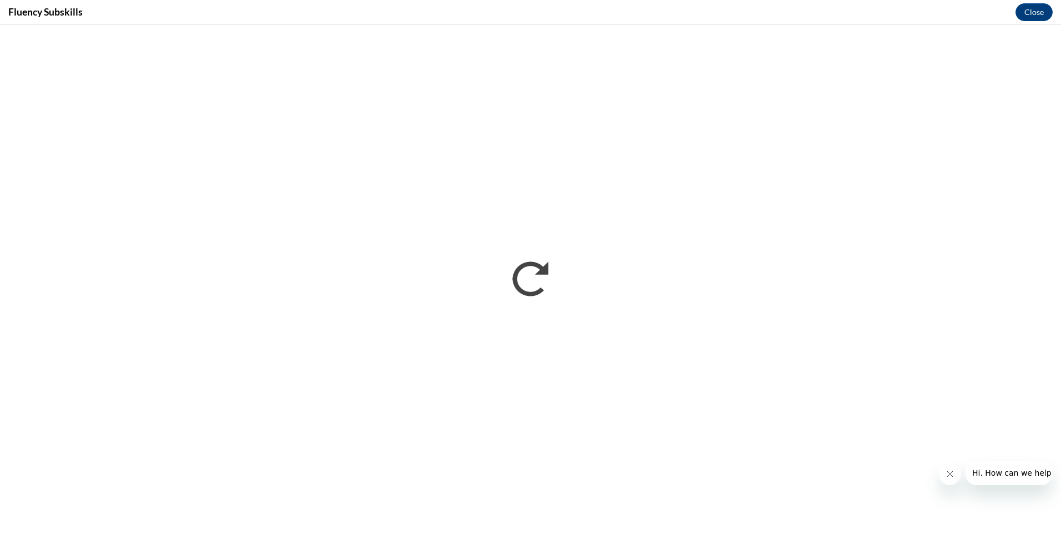
scroll to position [0, 0]
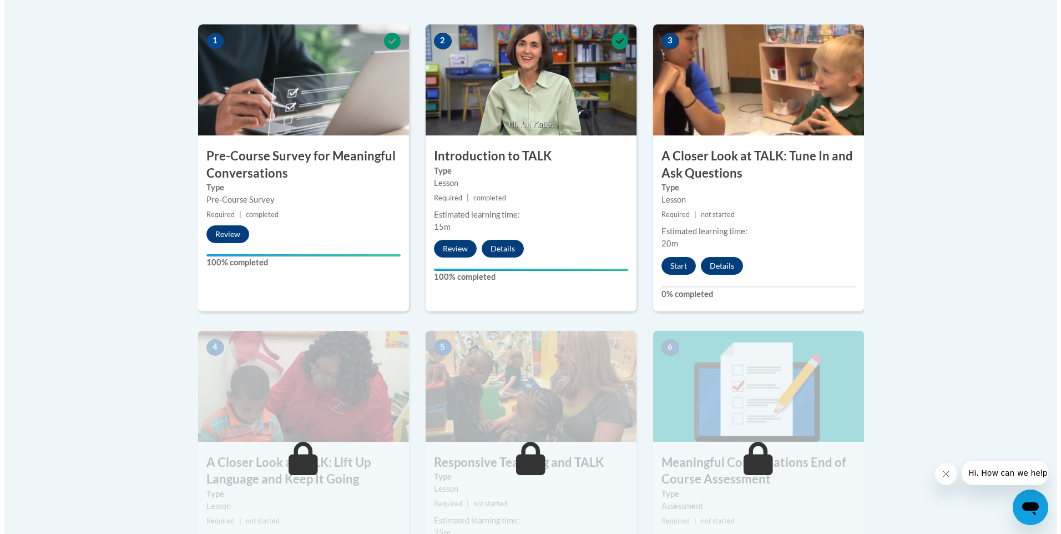
scroll to position [347, 0]
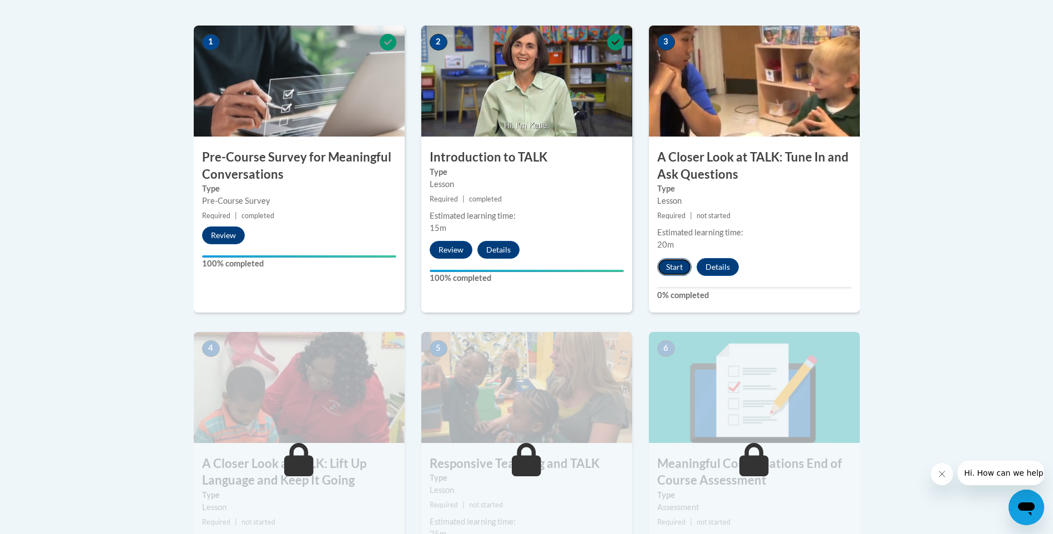
click at [675, 262] on button "Start" at bounding box center [674, 267] width 34 height 18
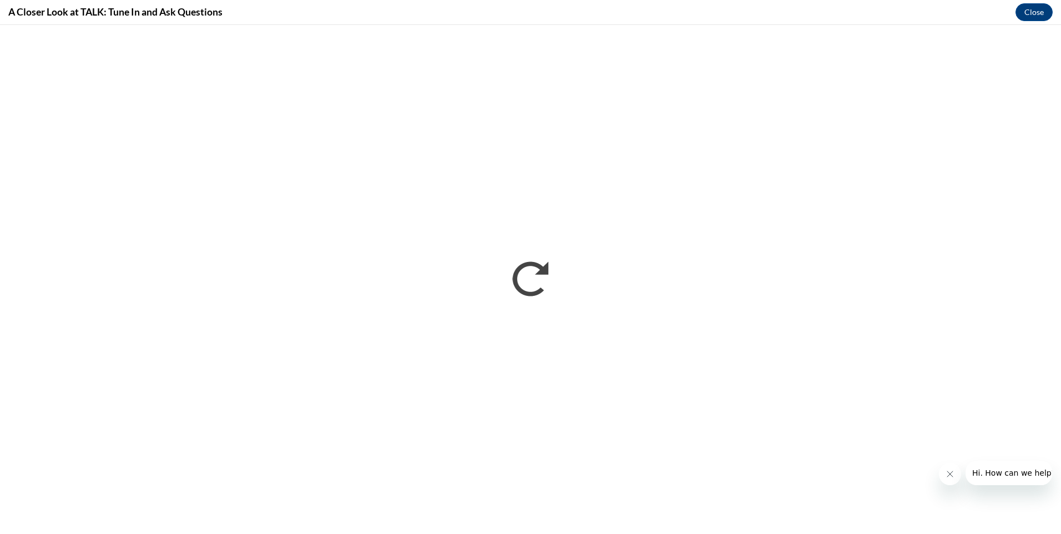
scroll to position [0, 0]
